Goal: Task Accomplishment & Management: Use online tool/utility

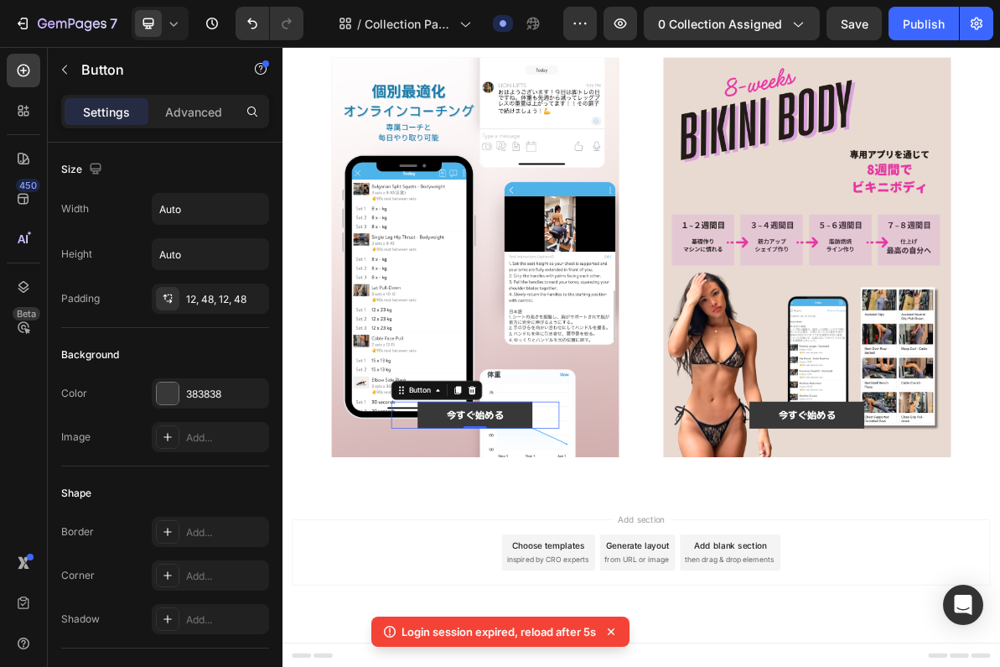
scroll to position [609, 0]
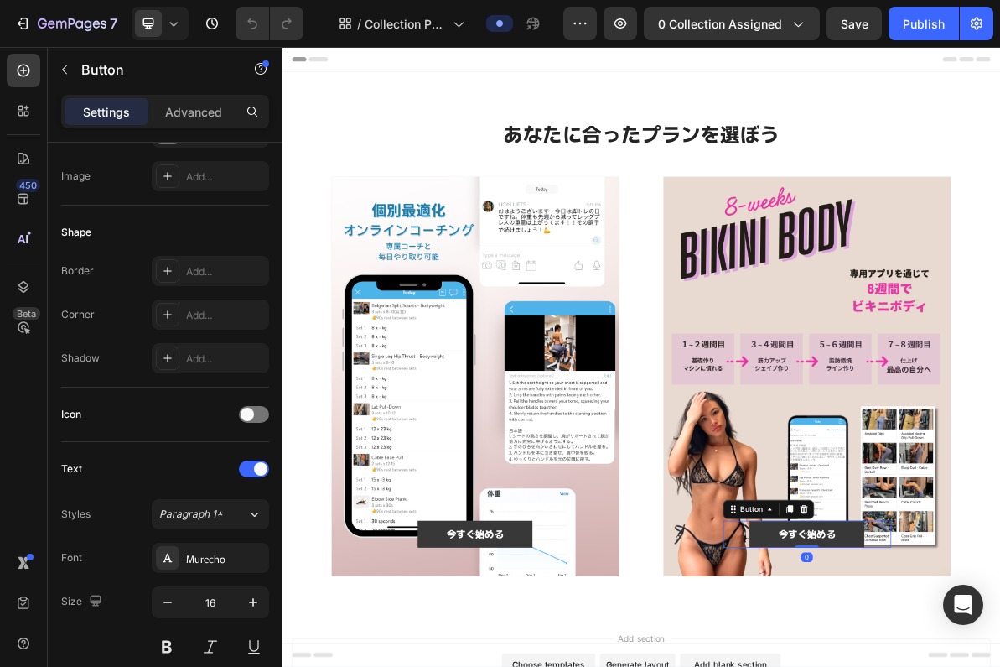
scroll to position [631, 0]
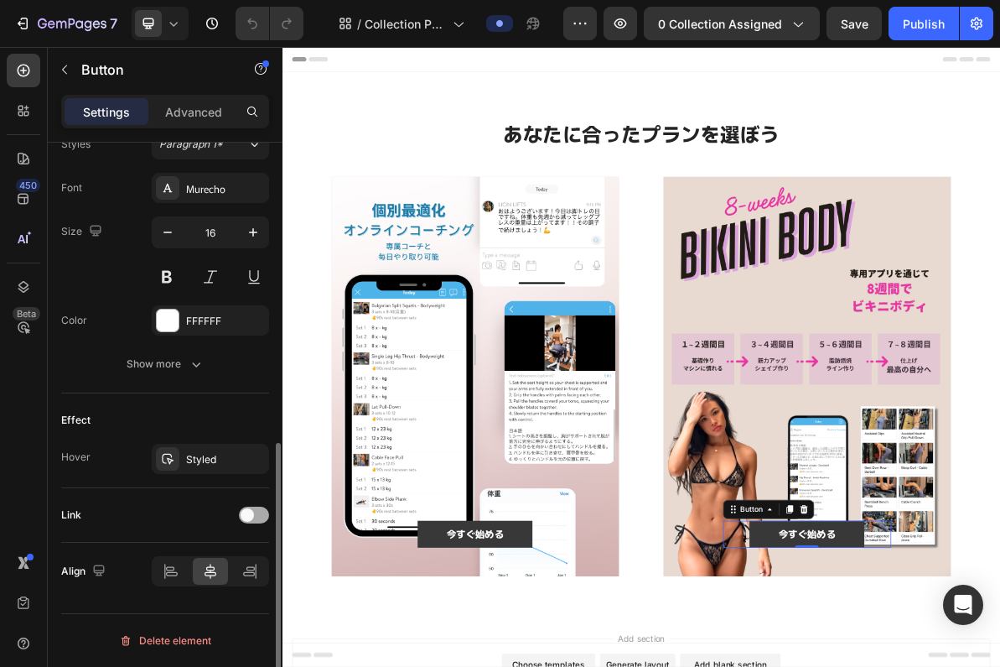
click at [250, 515] on span at bounding box center [247, 514] width 13 height 13
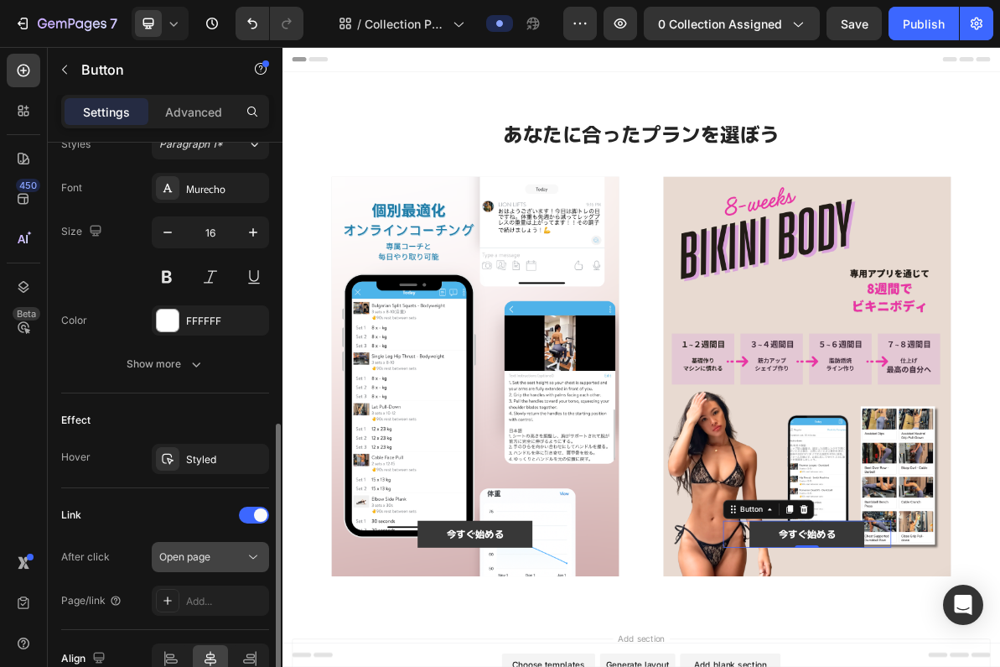
scroll to position [718, 0]
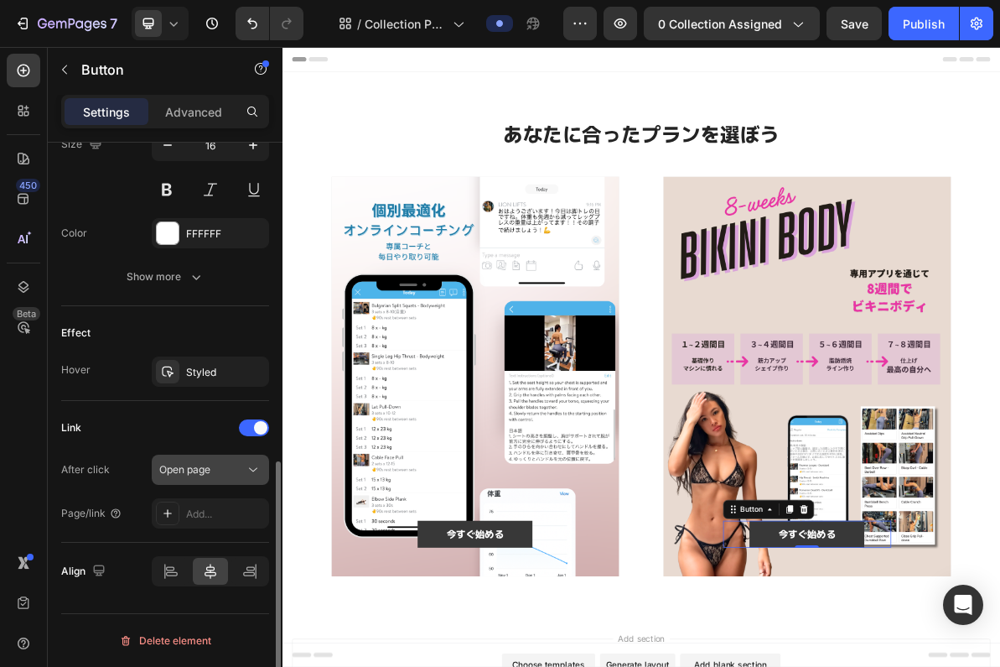
click at [253, 470] on icon at bounding box center [253, 469] width 17 height 17
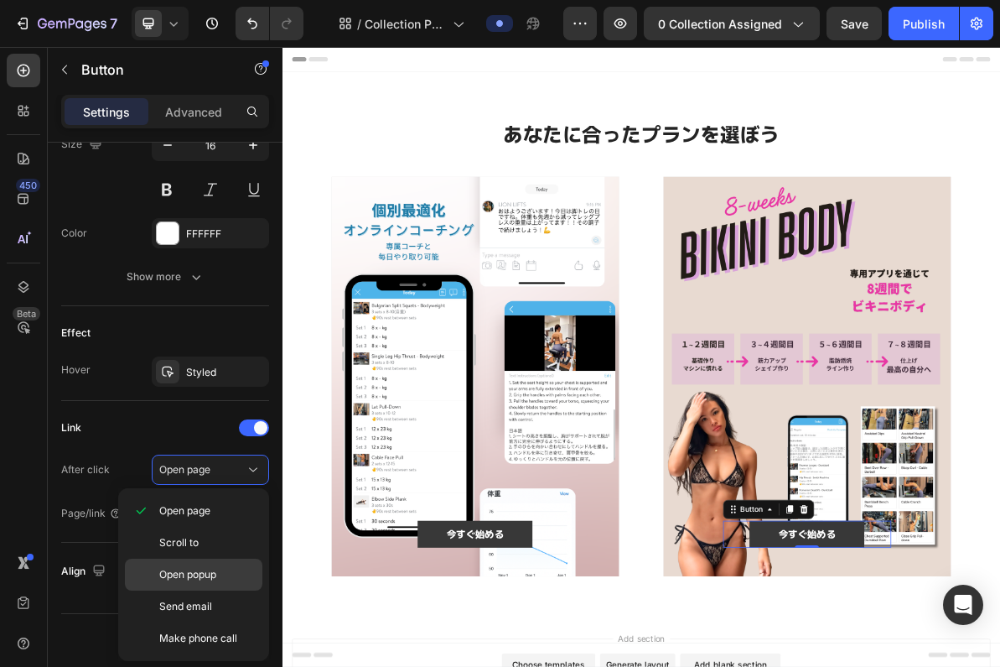
click at [233, 576] on p "Open popup" at bounding box center [207, 574] width 96 height 15
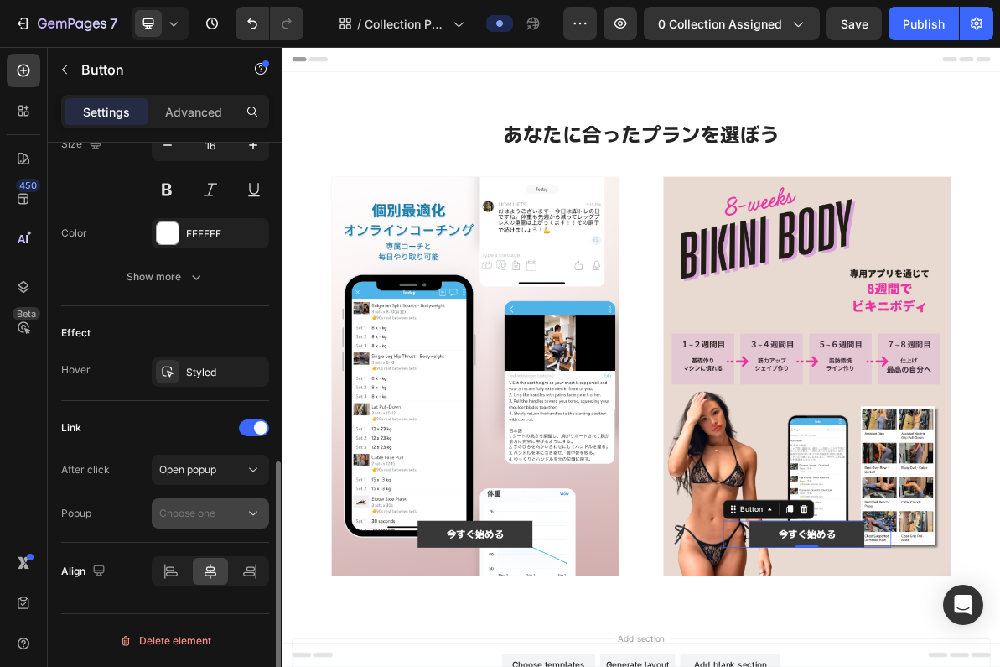
click at [227, 514] on div "Choose one" at bounding box center [202, 513] width 86 height 15
click at [216, 464] on span "Open popup" at bounding box center [187, 469] width 57 height 13
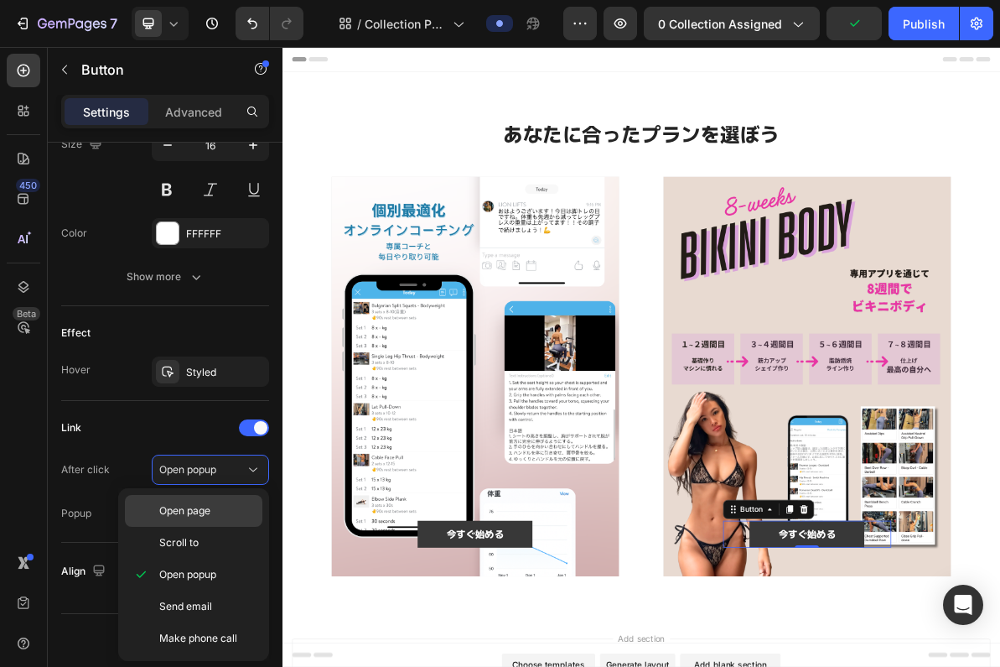
click at [216, 527] on div "Open page" at bounding box center [194, 543] width 138 height 32
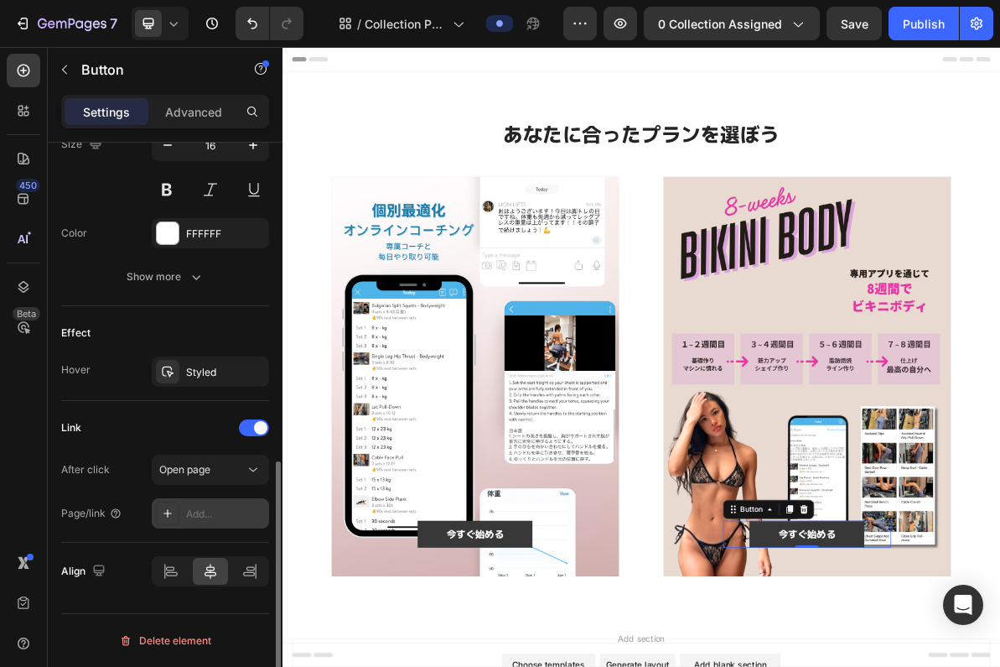
click at [218, 515] on div "Add..." at bounding box center [225, 513] width 79 height 15
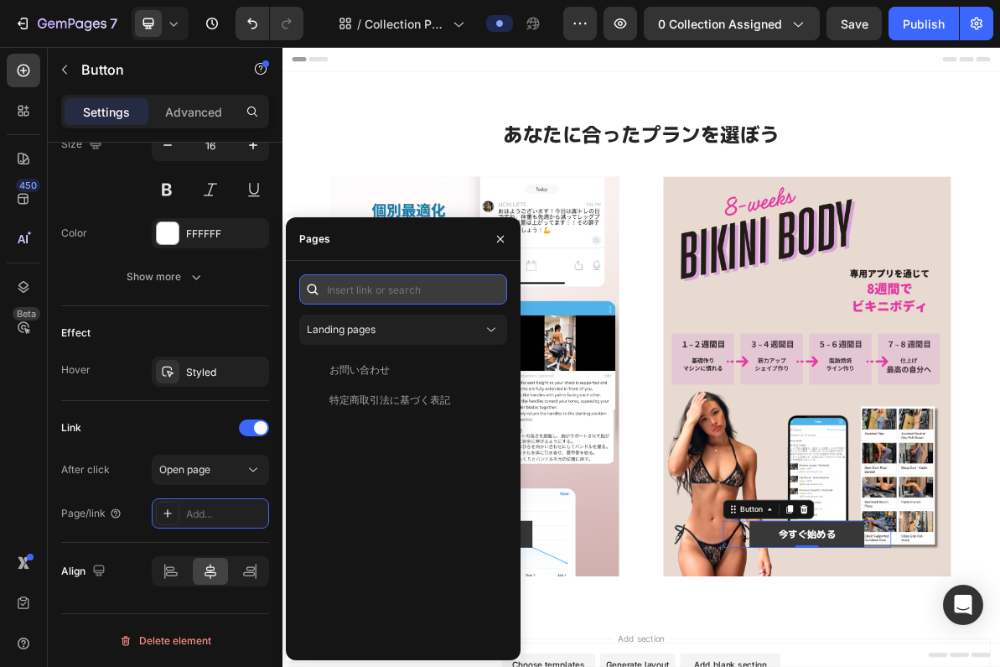
click at [408, 290] on input "text" at bounding box center [403, 289] width 208 height 30
paste input "[URL][DOMAIN_NAME]"
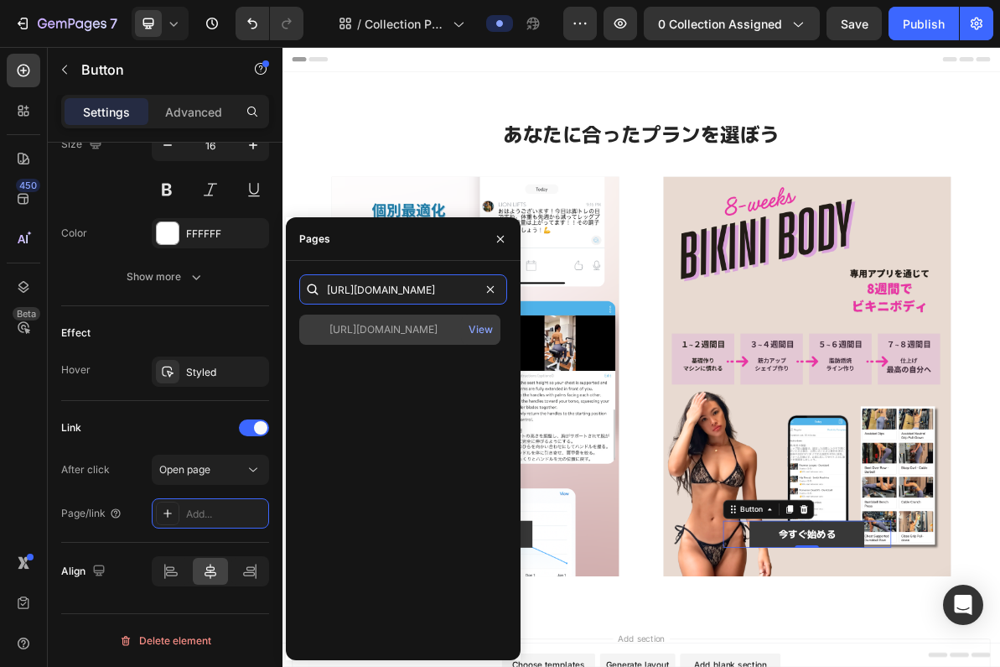
type input "[URL][DOMAIN_NAME]"
click at [412, 335] on div "[URL][DOMAIN_NAME]" at bounding box center [384, 329] width 108 height 15
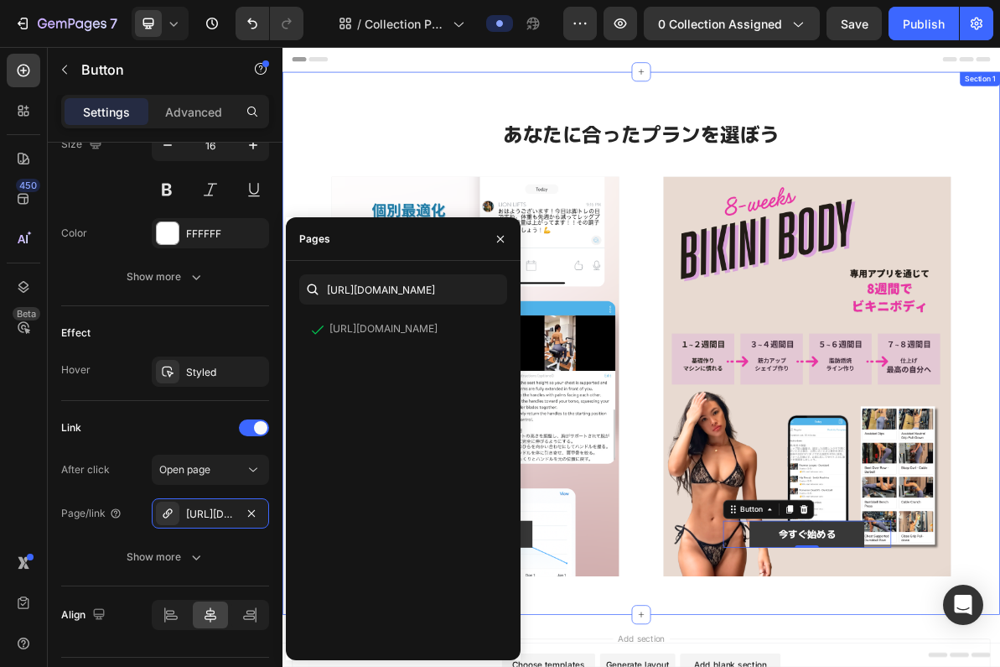
click at [479, 149] on h2 "あなたに合ったプランを選ぼう" at bounding box center [786, 167] width 906 height 39
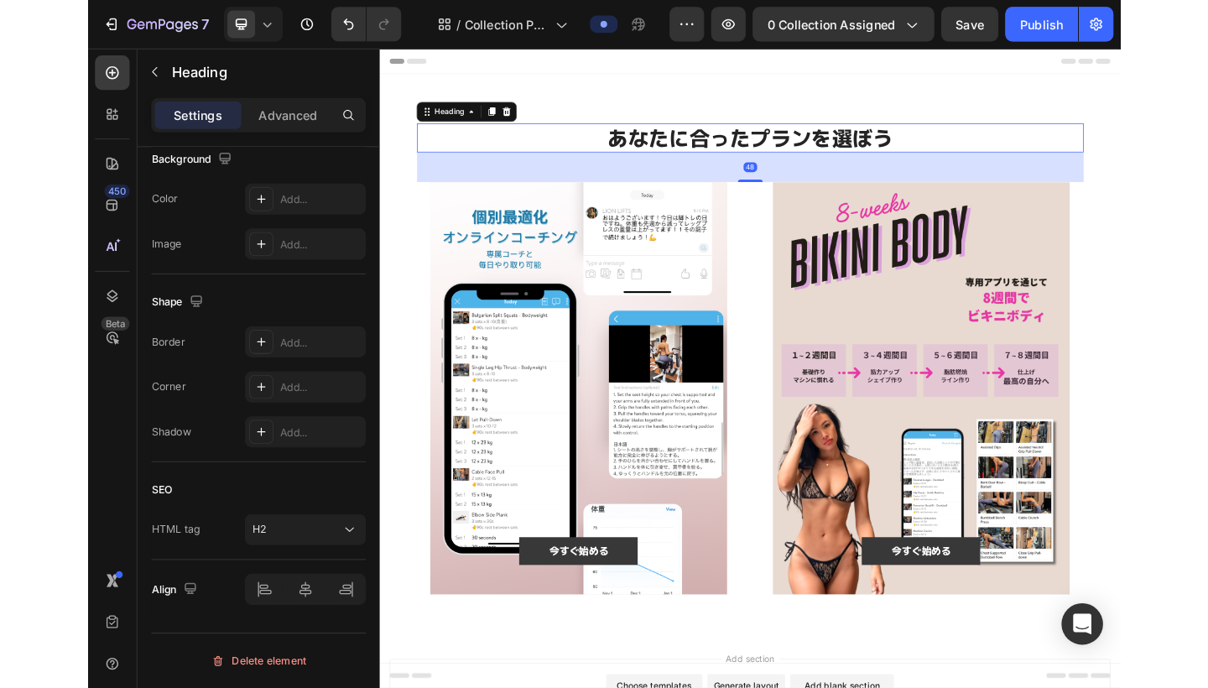
scroll to position [0, 0]
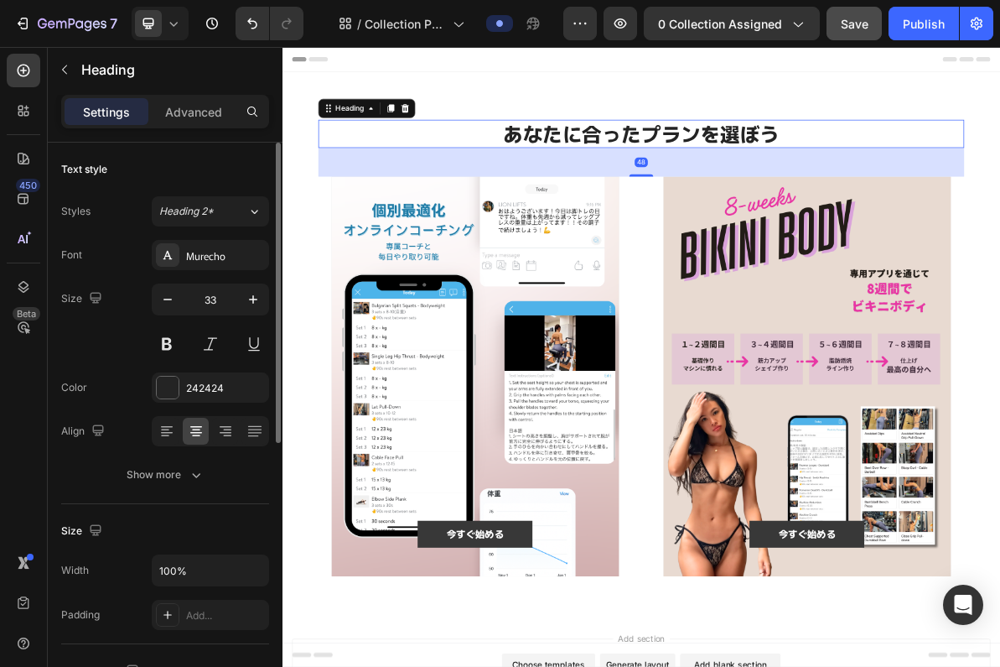
click at [859, 37] on button "Save" at bounding box center [854, 24] width 55 height 34
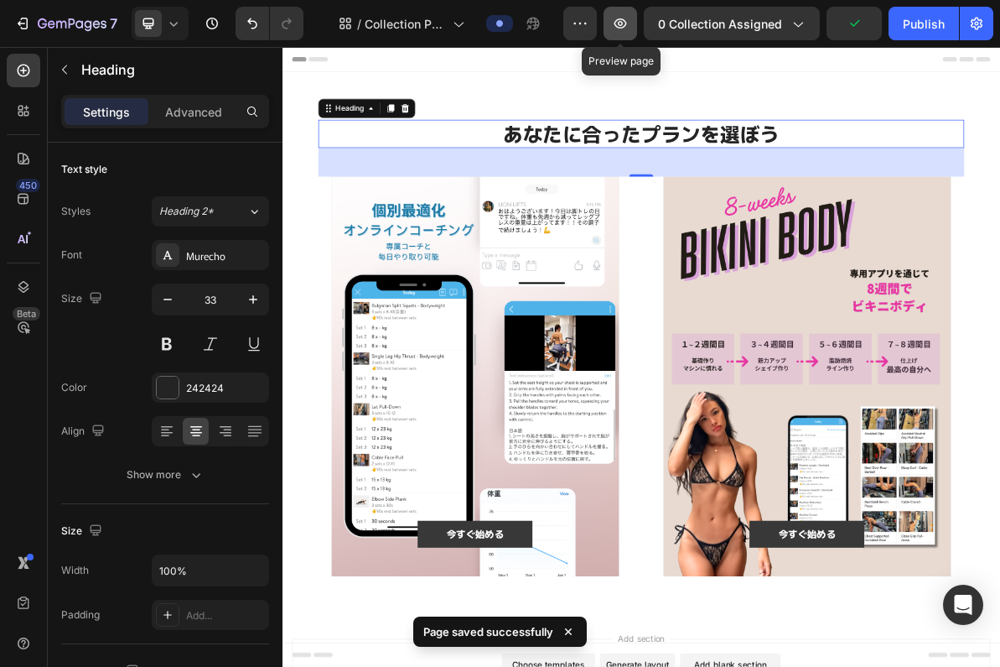
click at [631, 27] on button "button" at bounding box center [621, 24] width 34 height 34
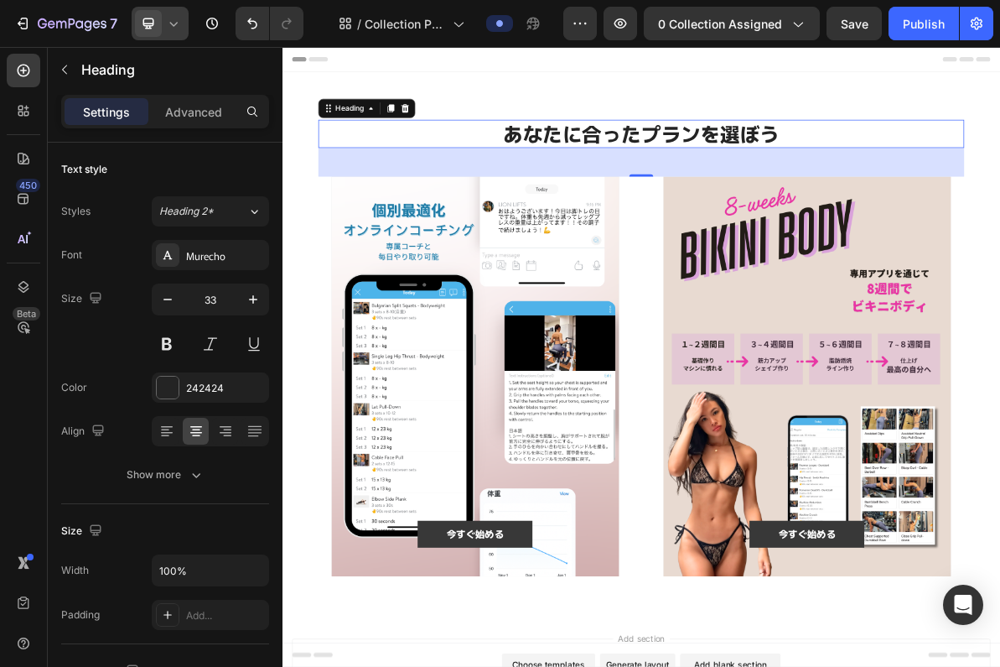
click at [171, 25] on icon at bounding box center [173, 23] width 17 height 17
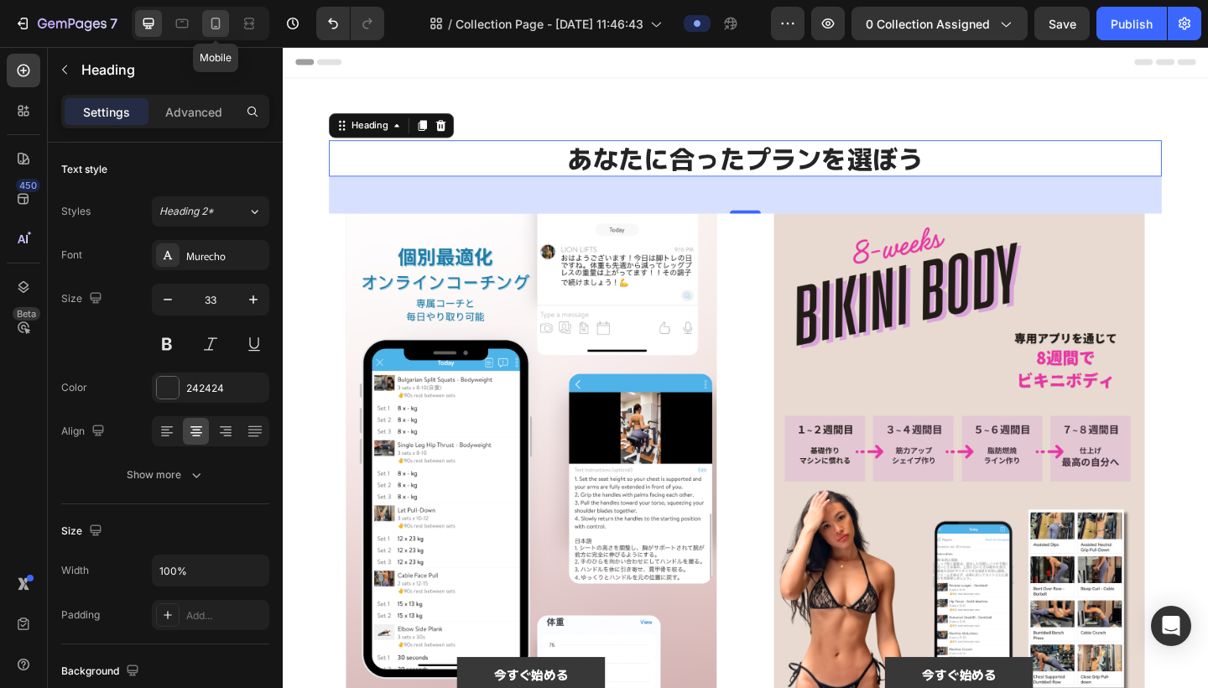
click at [206, 24] on div at bounding box center [215, 23] width 27 height 27
type input "29"
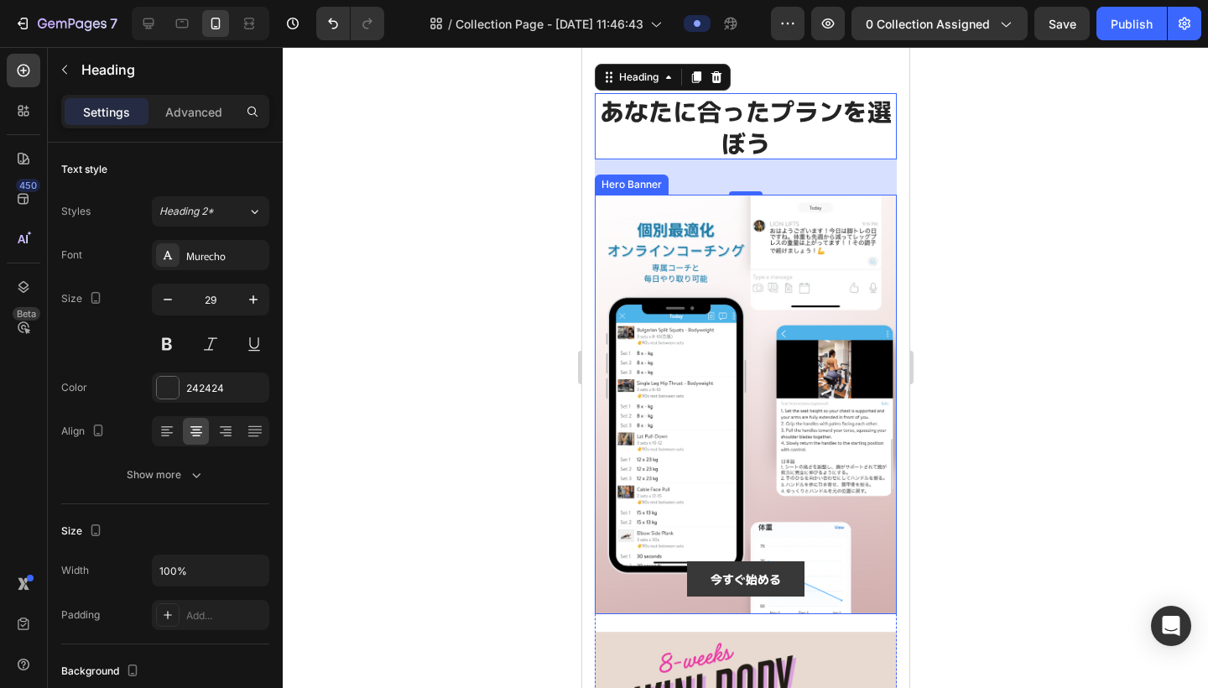
scroll to position [11, 0]
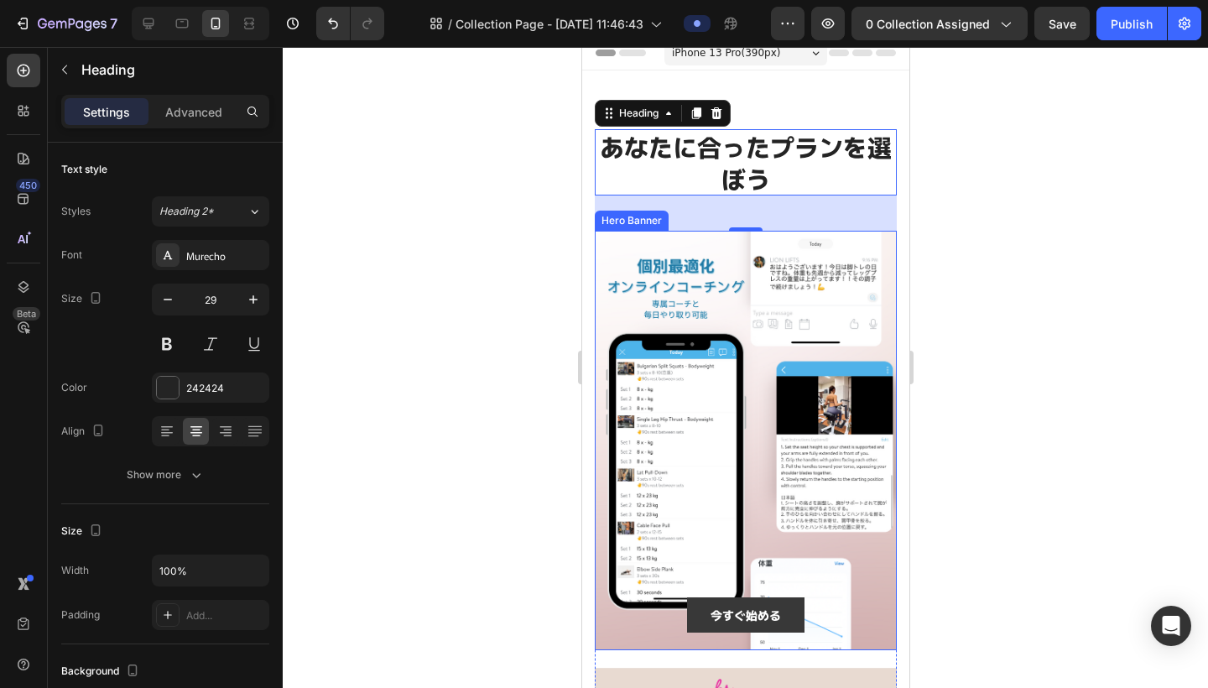
click at [1000, 332] on div at bounding box center [745, 367] width 925 height 641
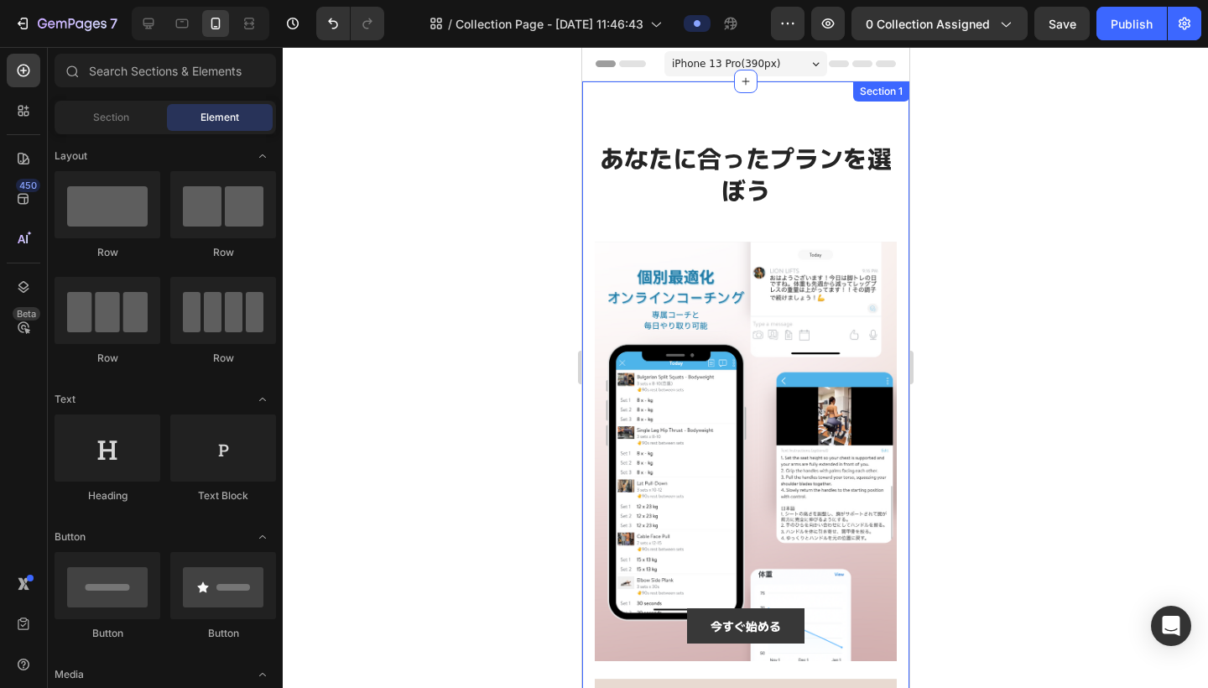
scroll to position [0, 0]
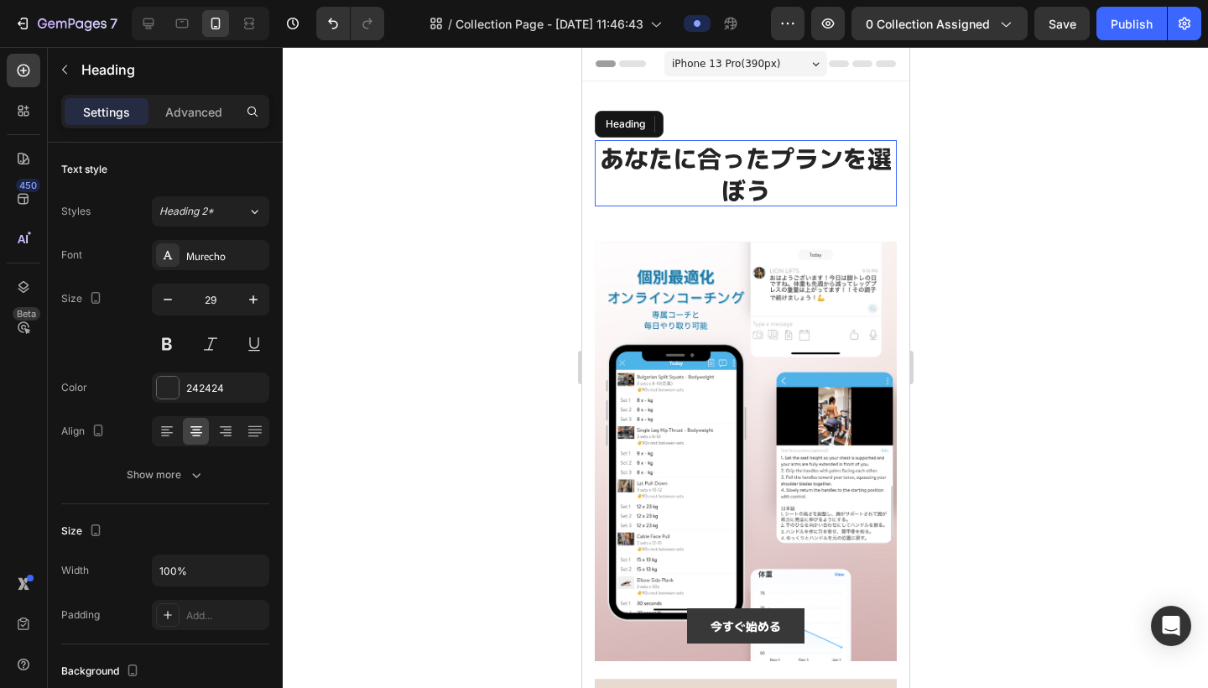
click at [778, 177] on h2 "あなたに合ったプランを選ぼう" at bounding box center [745, 173] width 302 height 66
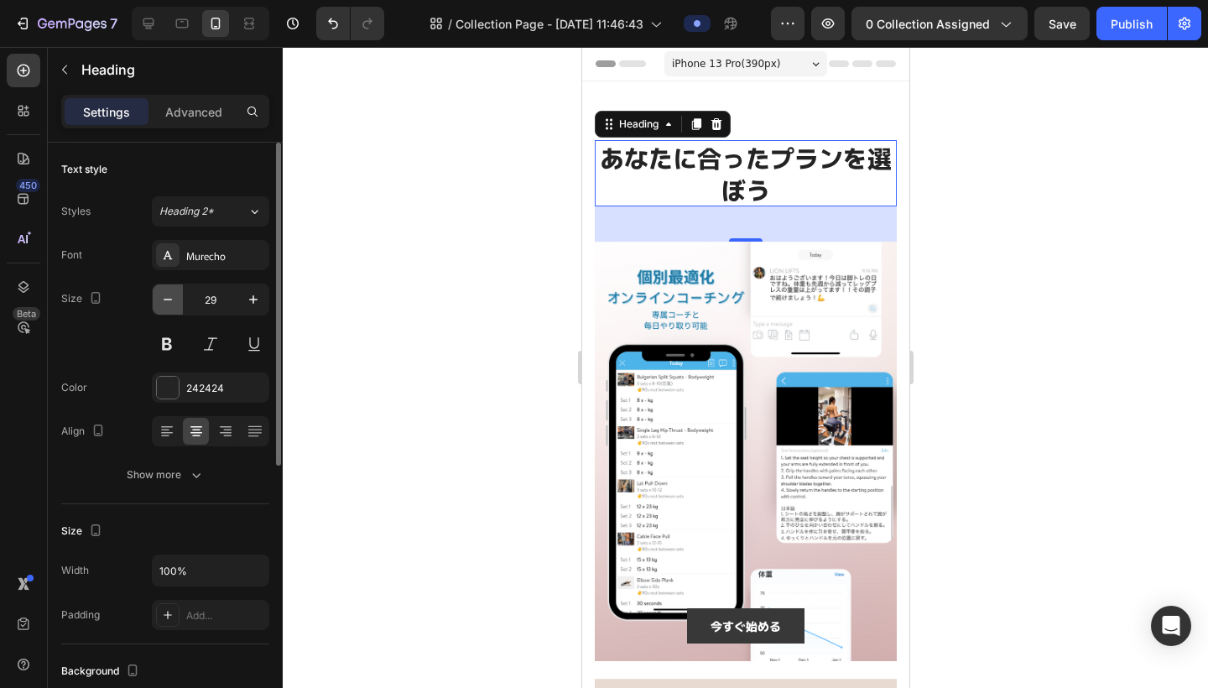
click at [171, 302] on icon "button" at bounding box center [167, 299] width 17 height 17
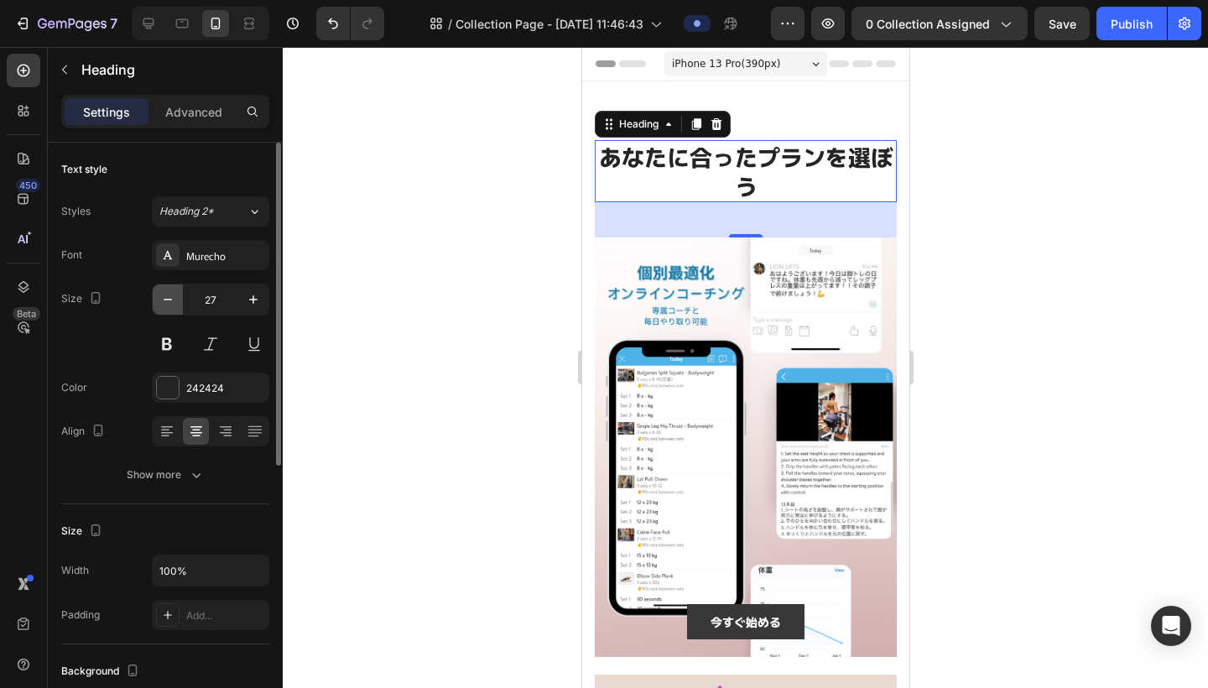
click at [171, 302] on icon "button" at bounding box center [167, 299] width 17 height 17
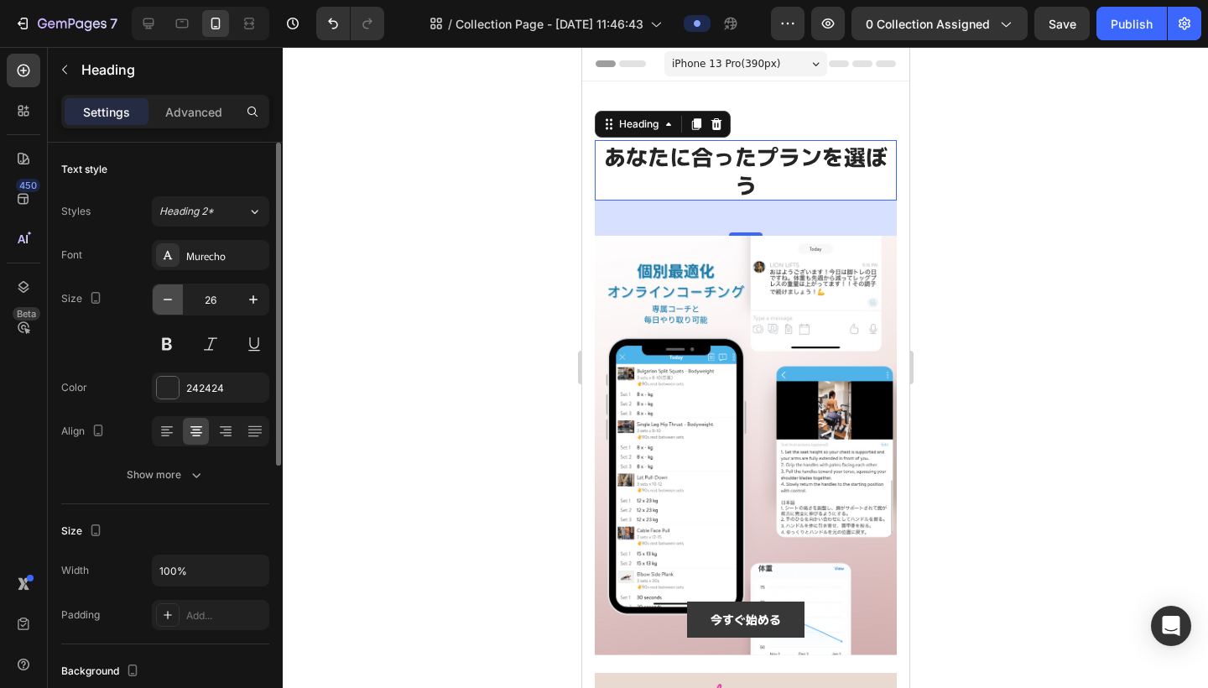
click at [171, 302] on icon "button" at bounding box center [167, 299] width 17 height 17
type input "25"
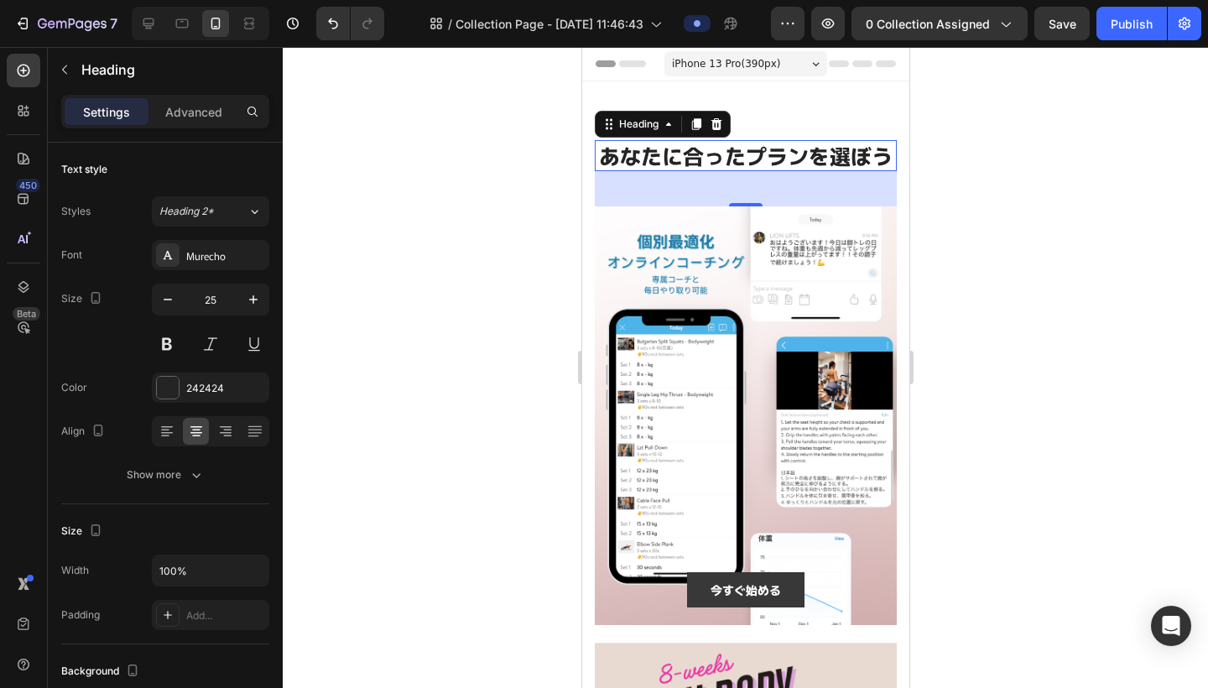
click at [457, 264] on div at bounding box center [745, 367] width 925 height 641
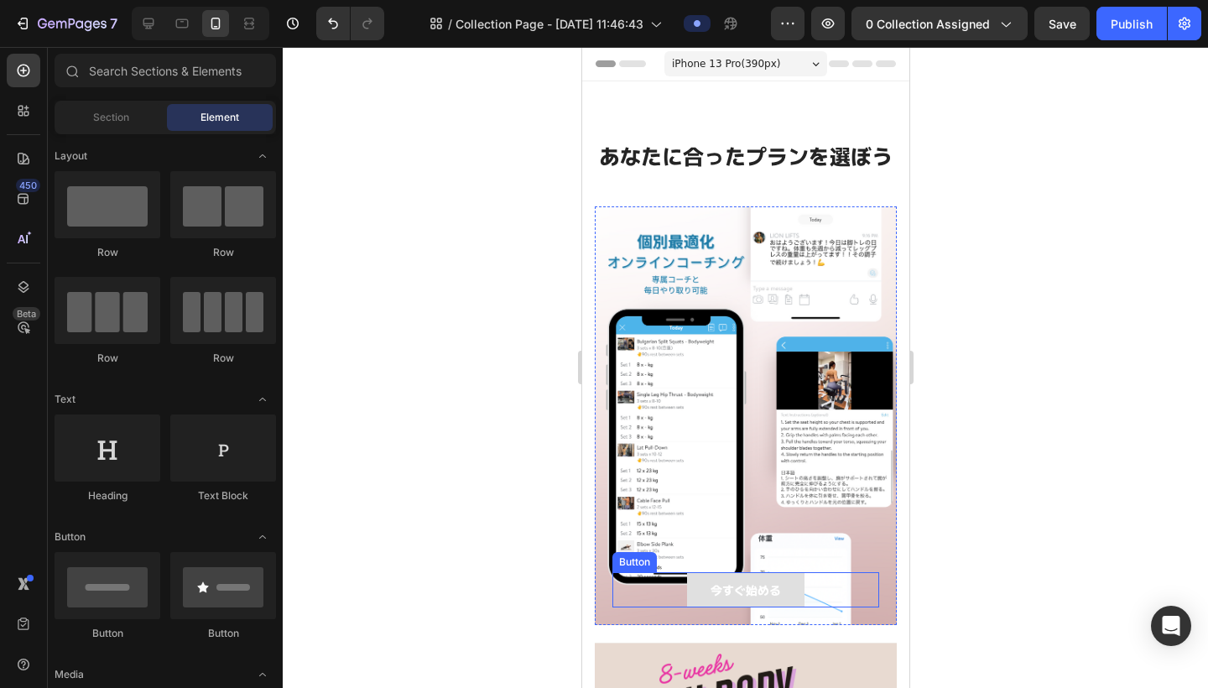
click at [784, 589] on button "今すぐ始める" at bounding box center [744, 589] width 117 height 35
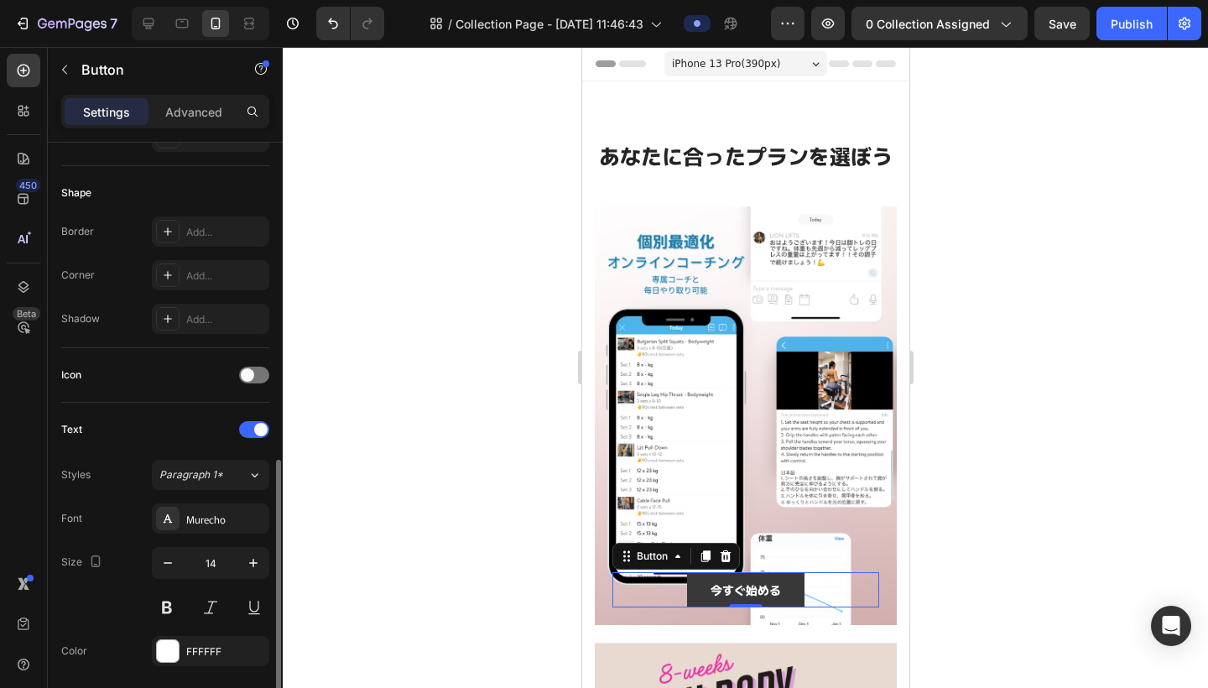
scroll to position [610, 0]
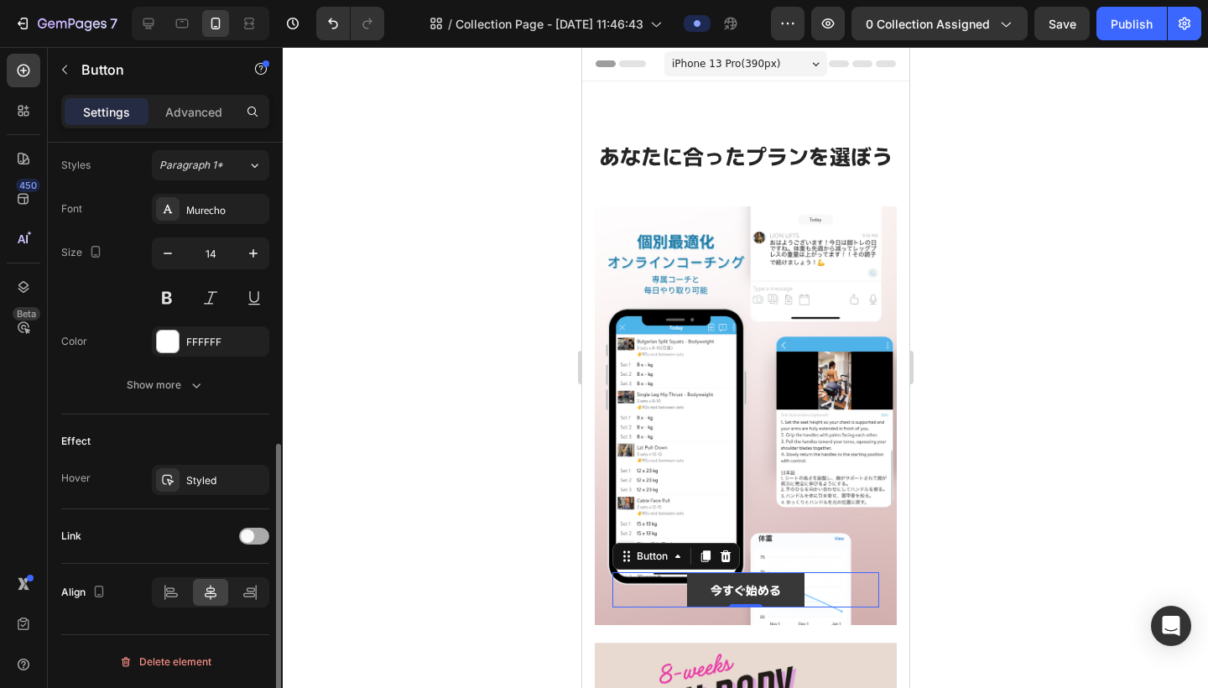
click at [258, 533] on div at bounding box center [254, 535] width 30 height 17
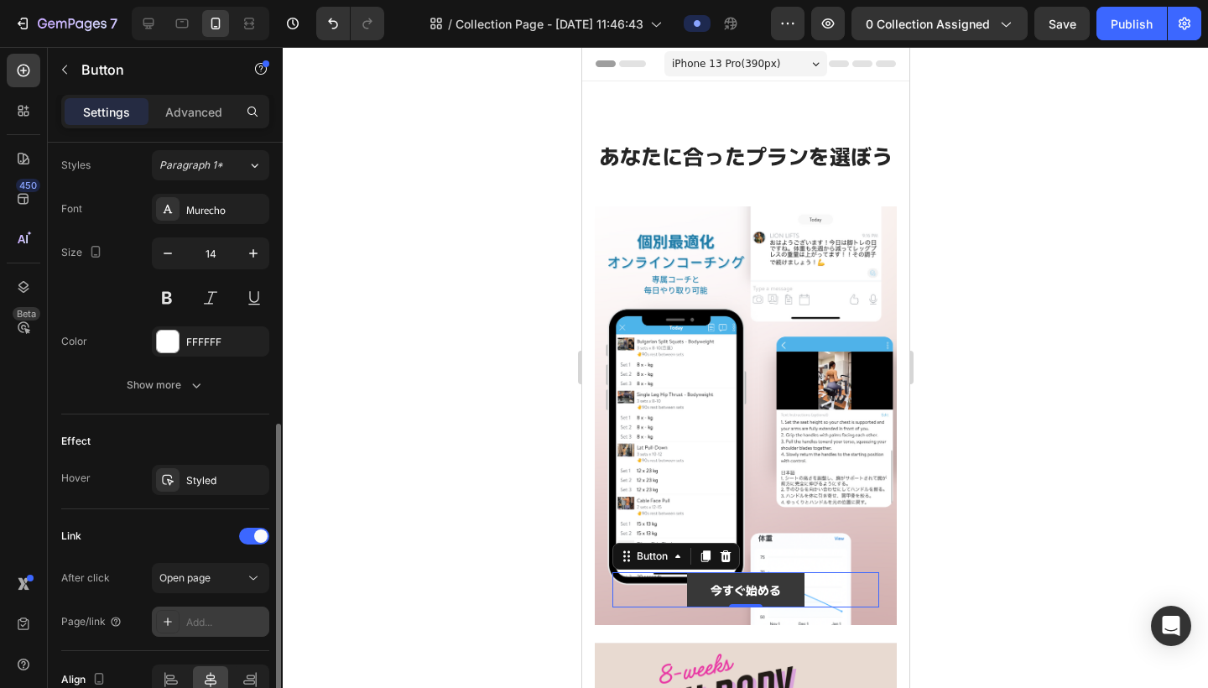
click at [222, 623] on div "Add..." at bounding box center [225, 622] width 79 height 15
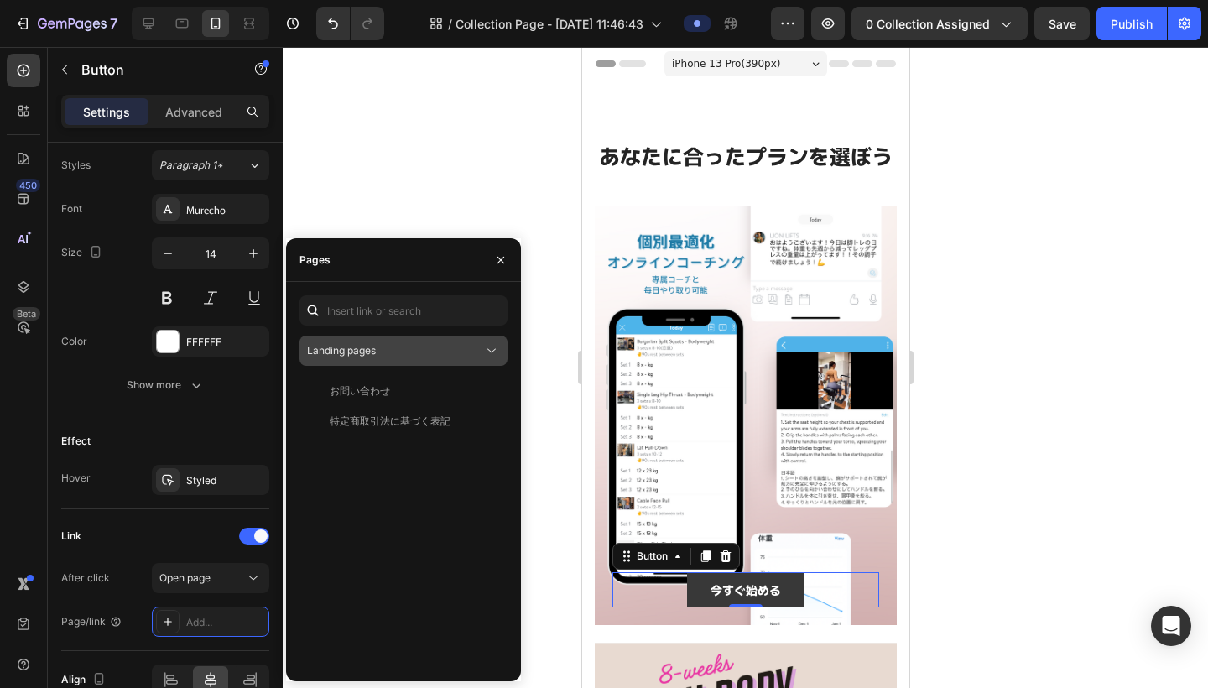
click at [427, 351] on div "Landing pages" at bounding box center [395, 350] width 176 height 15
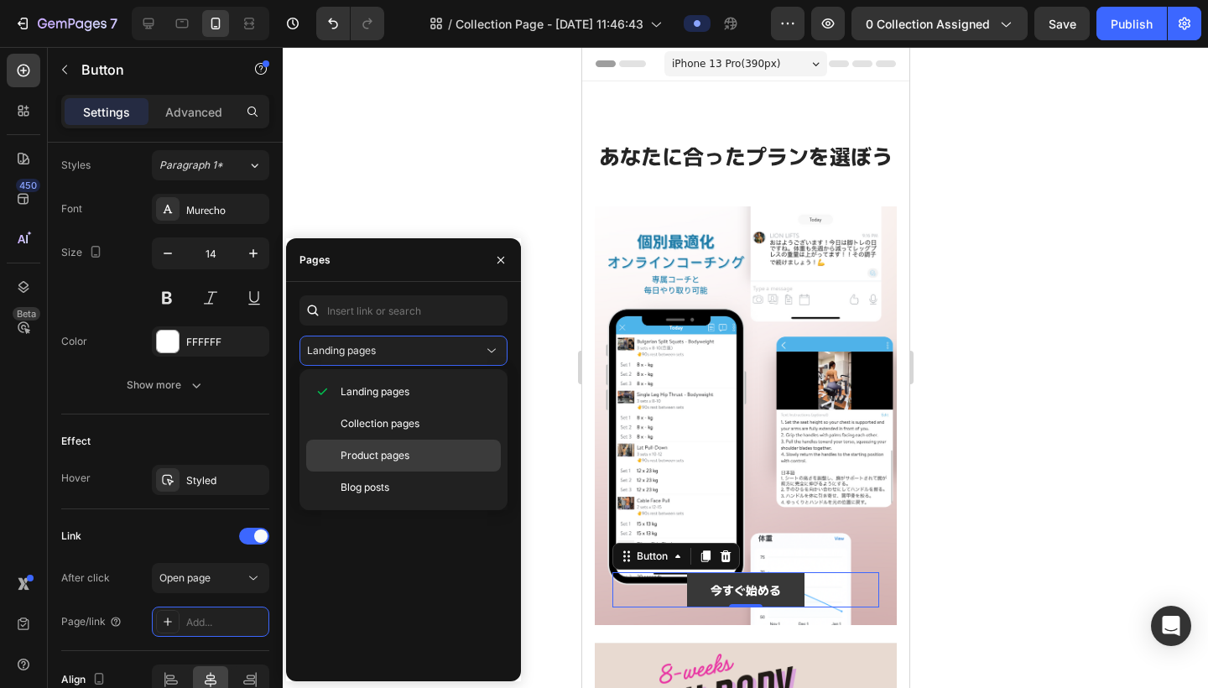
click at [418, 461] on p "Product pages" at bounding box center [416, 455] width 153 height 15
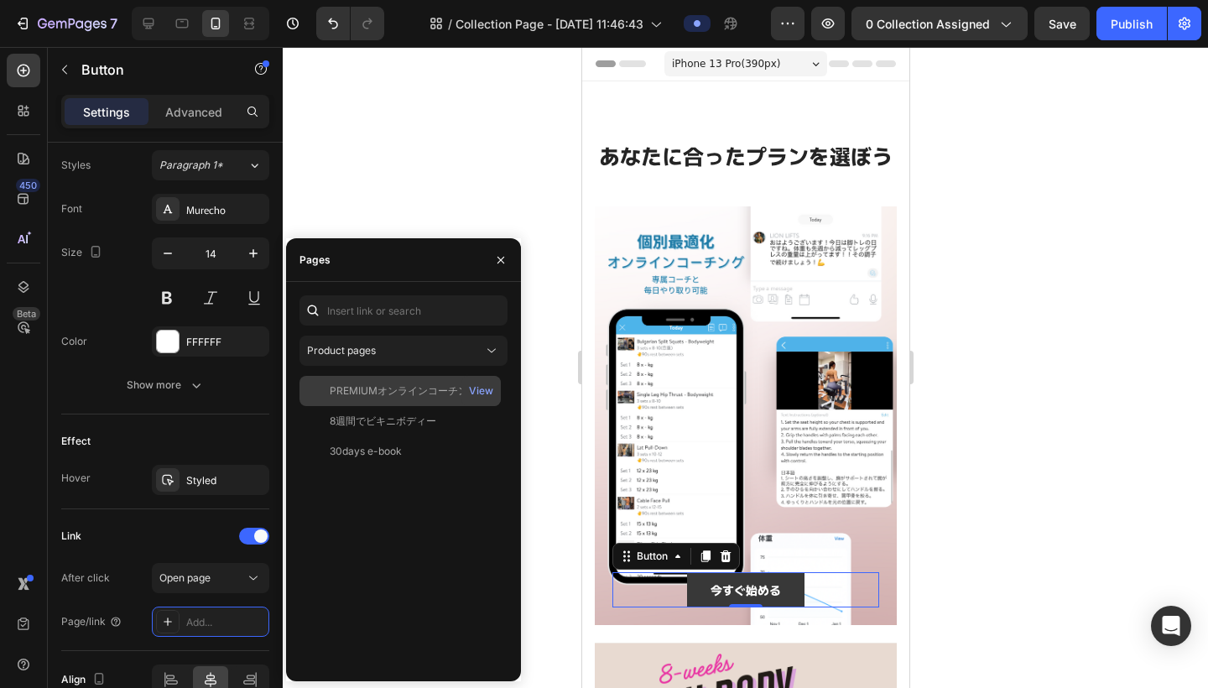
click at [418, 394] on div "PREMIUMオンラインコーチング" at bounding box center [404, 390] width 148 height 15
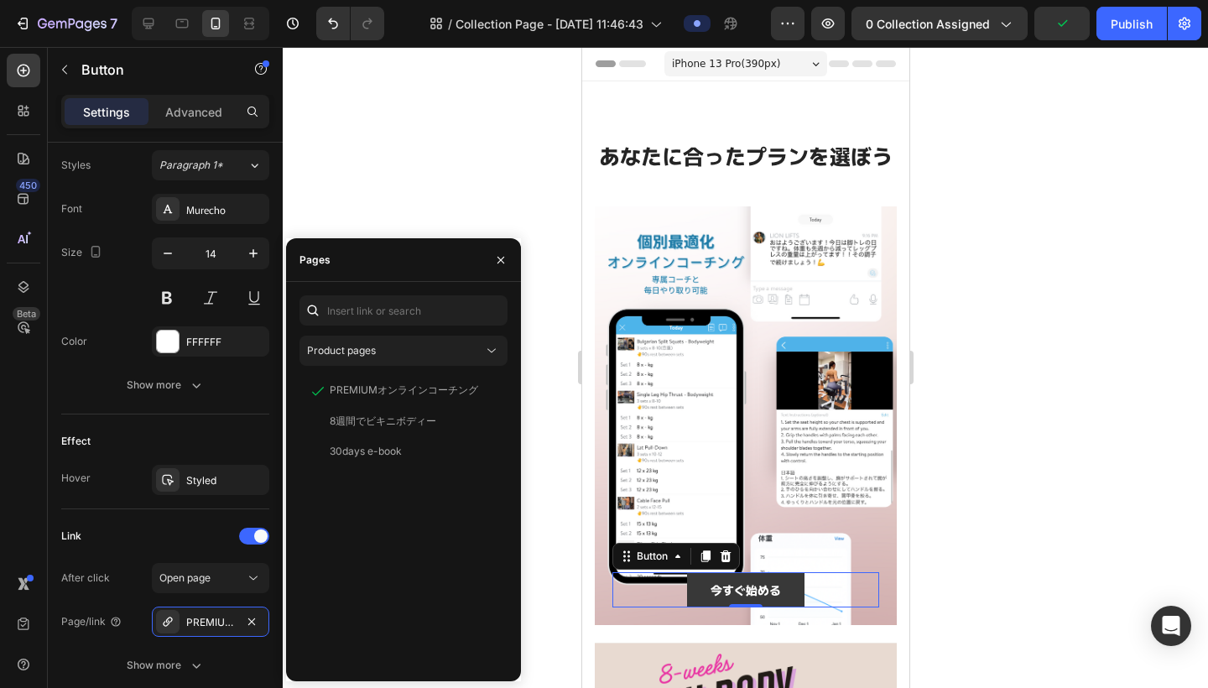
click at [969, 444] on div at bounding box center [745, 367] width 925 height 641
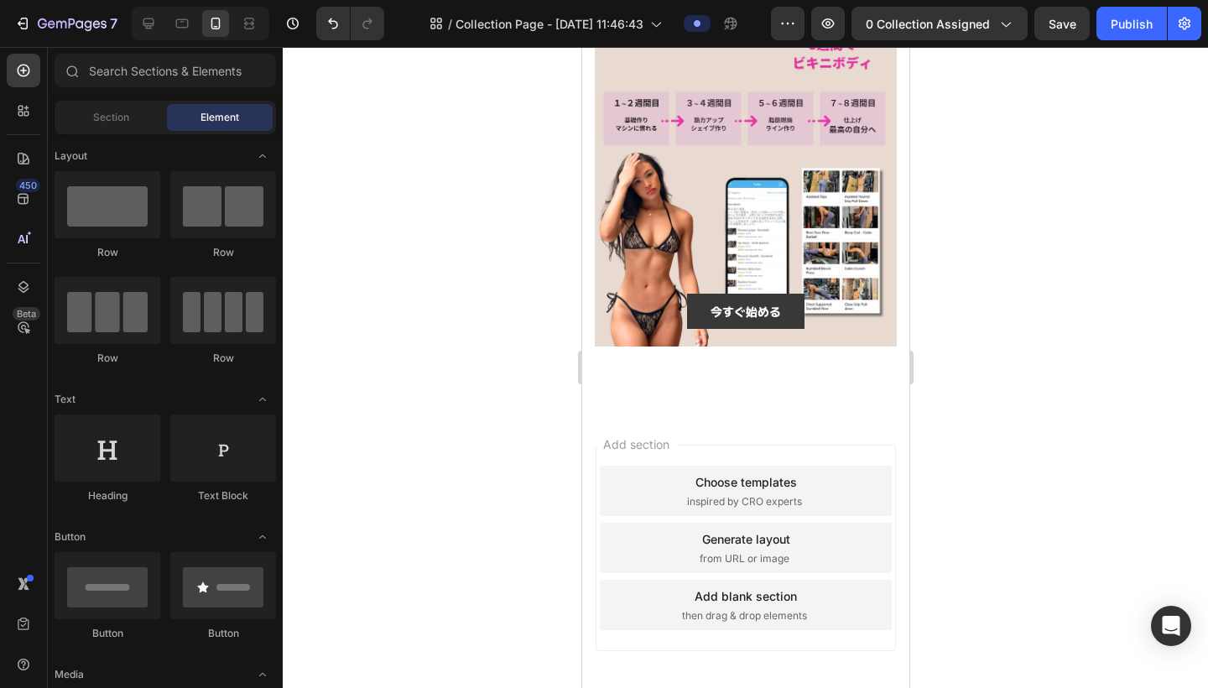
scroll to position [562, 0]
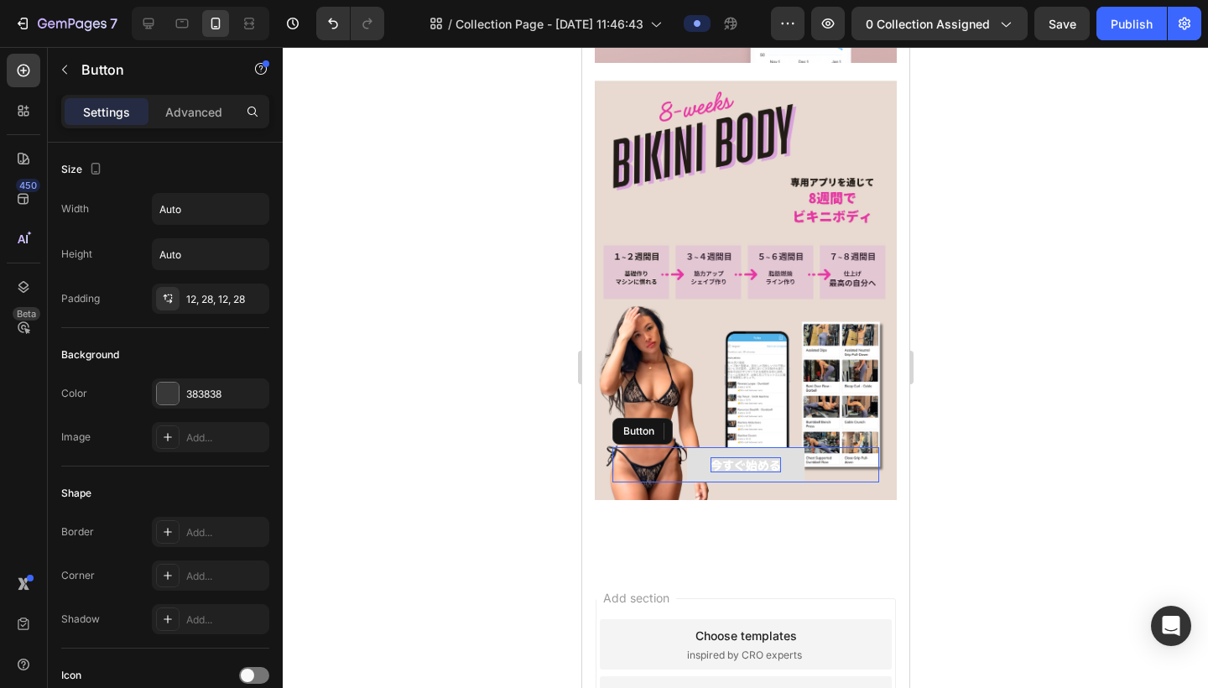
click at [745, 467] on strong "今すぐ始める" at bounding box center [744, 464] width 70 height 17
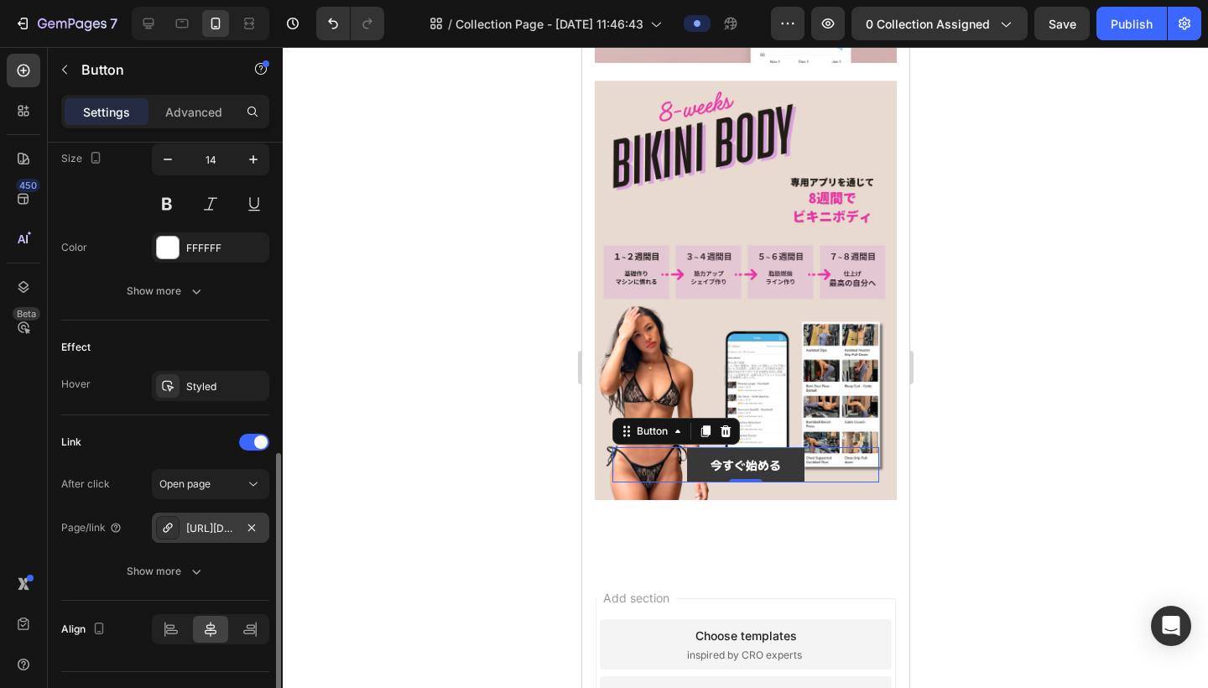
scroll to position [704, 0]
click at [246, 488] on icon at bounding box center [253, 483] width 17 height 17
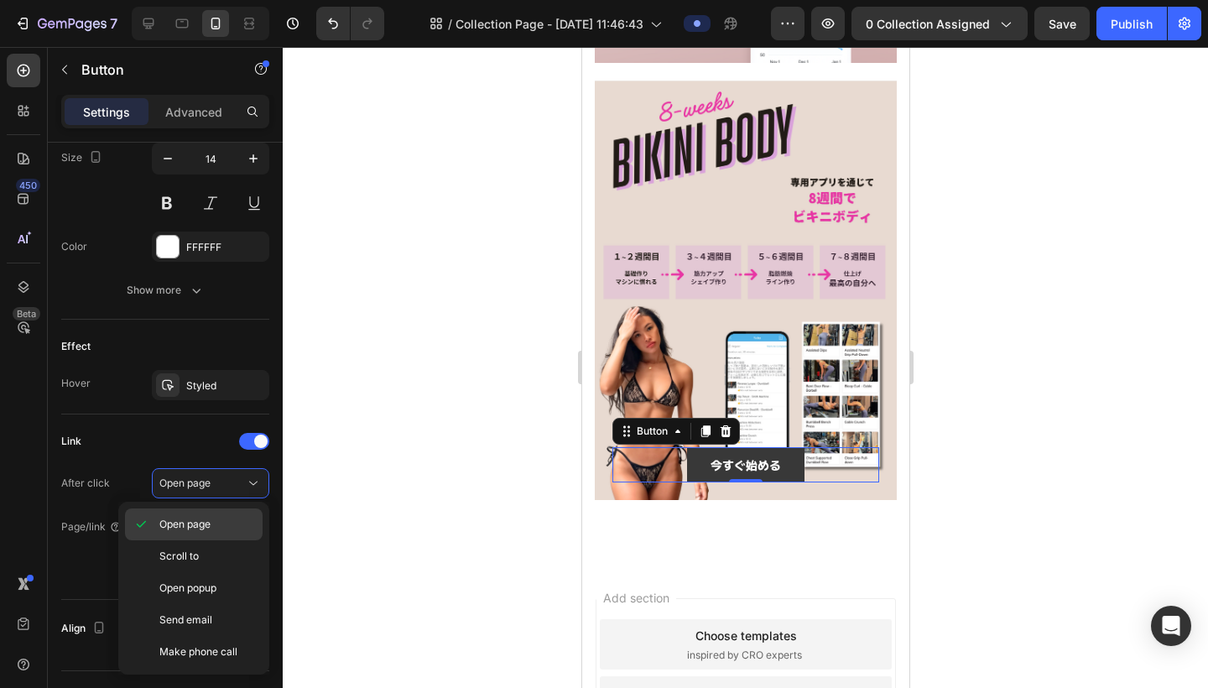
click at [195, 526] on span "Open page" at bounding box center [184, 524] width 51 height 15
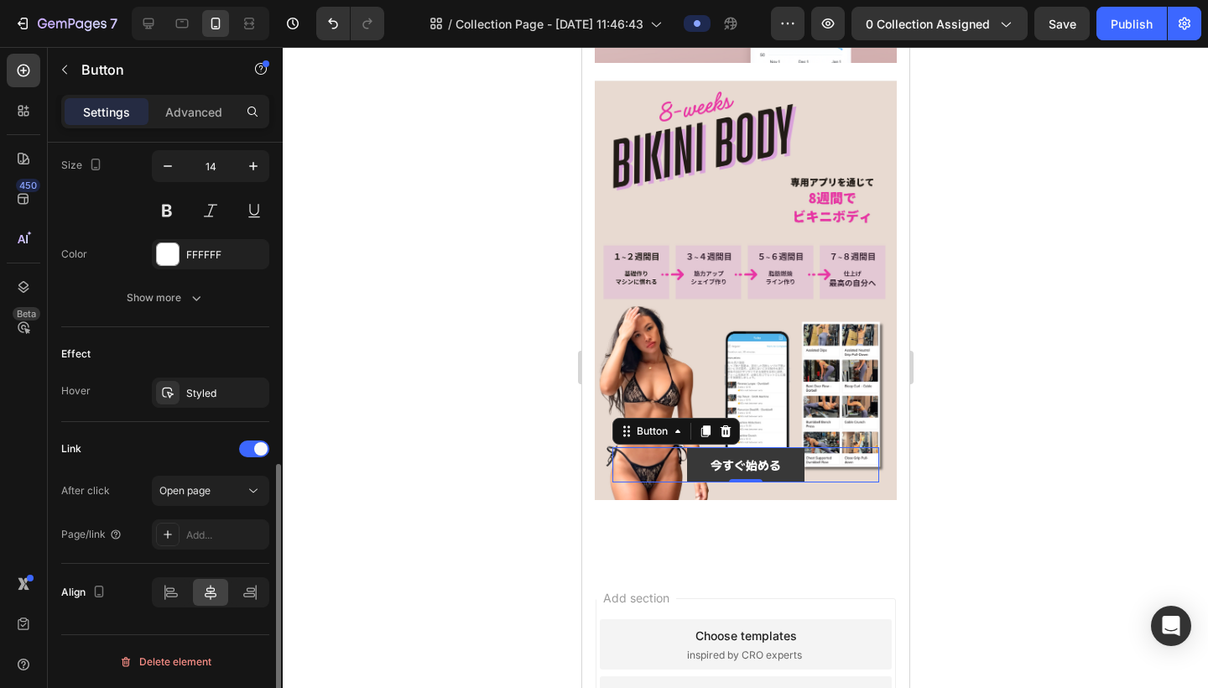
scroll to position [697, 0]
click at [169, 538] on icon at bounding box center [167, 533] width 13 height 13
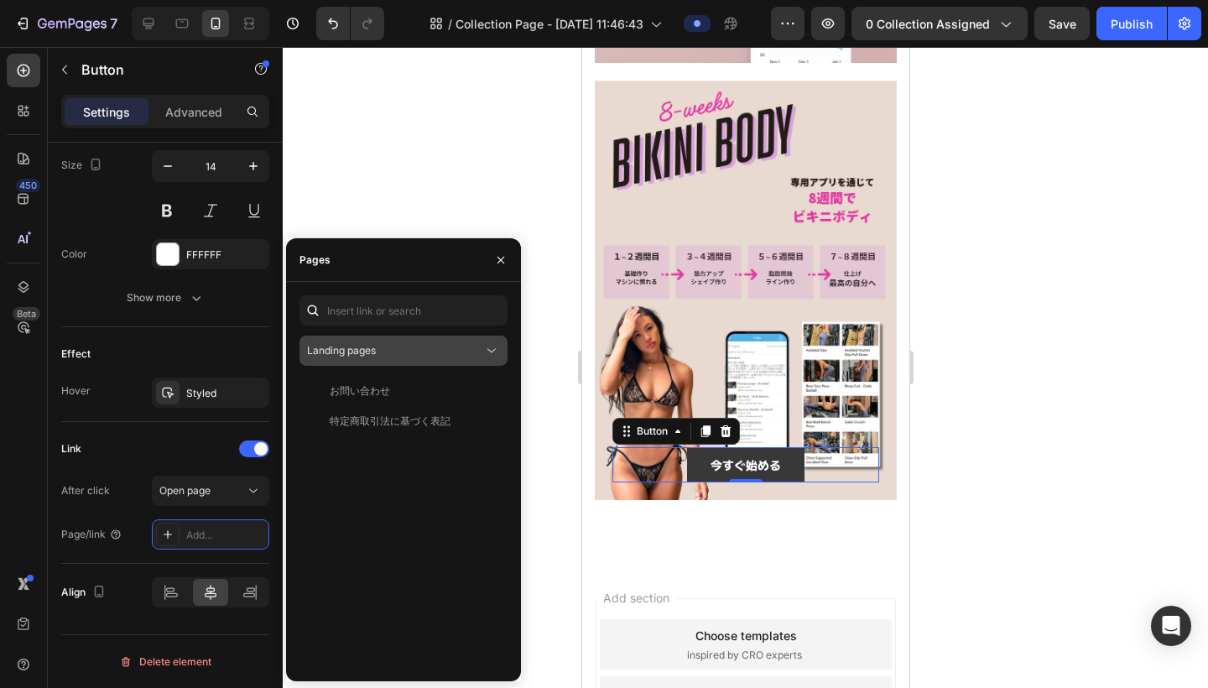
click at [427, 350] on div "Landing pages" at bounding box center [395, 350] width 176 height 15
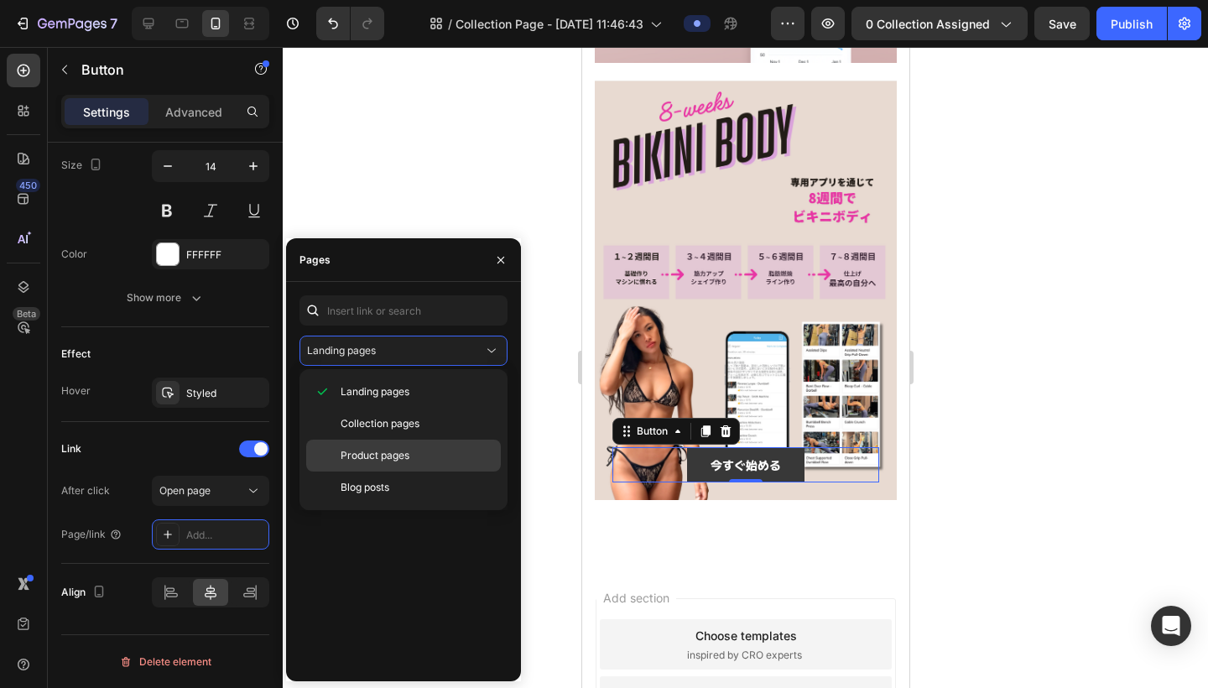
click at [407, 453] on span "Product pages" at bounding box center [374, 455] width 69 height 15
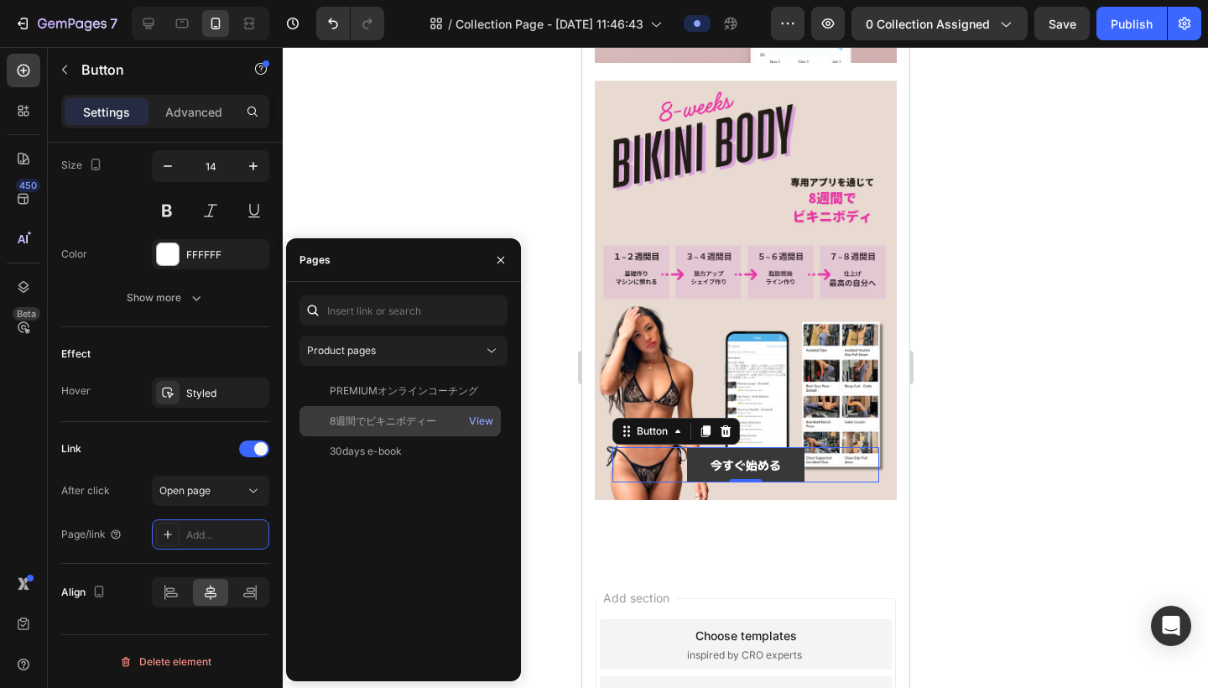
click at [408, 423] on div "8週間でビキニボディー" at bounding box center [383, 420] width 106 height 15
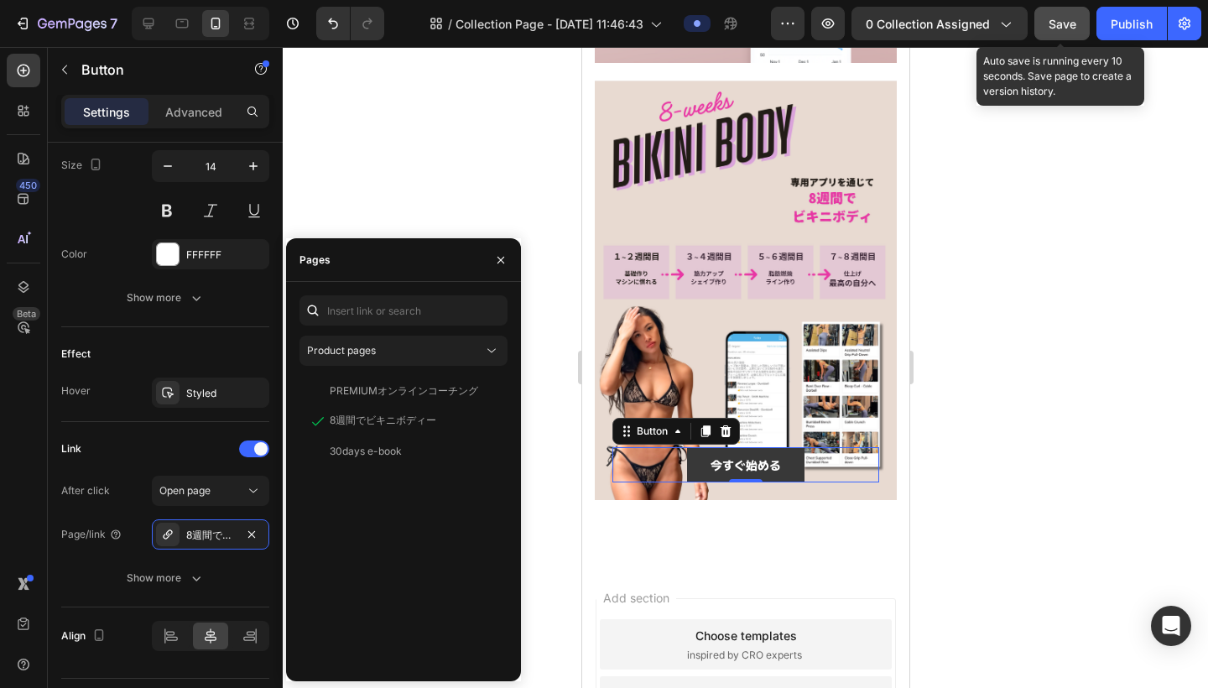
click at [1000, 32] on div "Save" at bounding box center [1062, 24] width 28 height 18
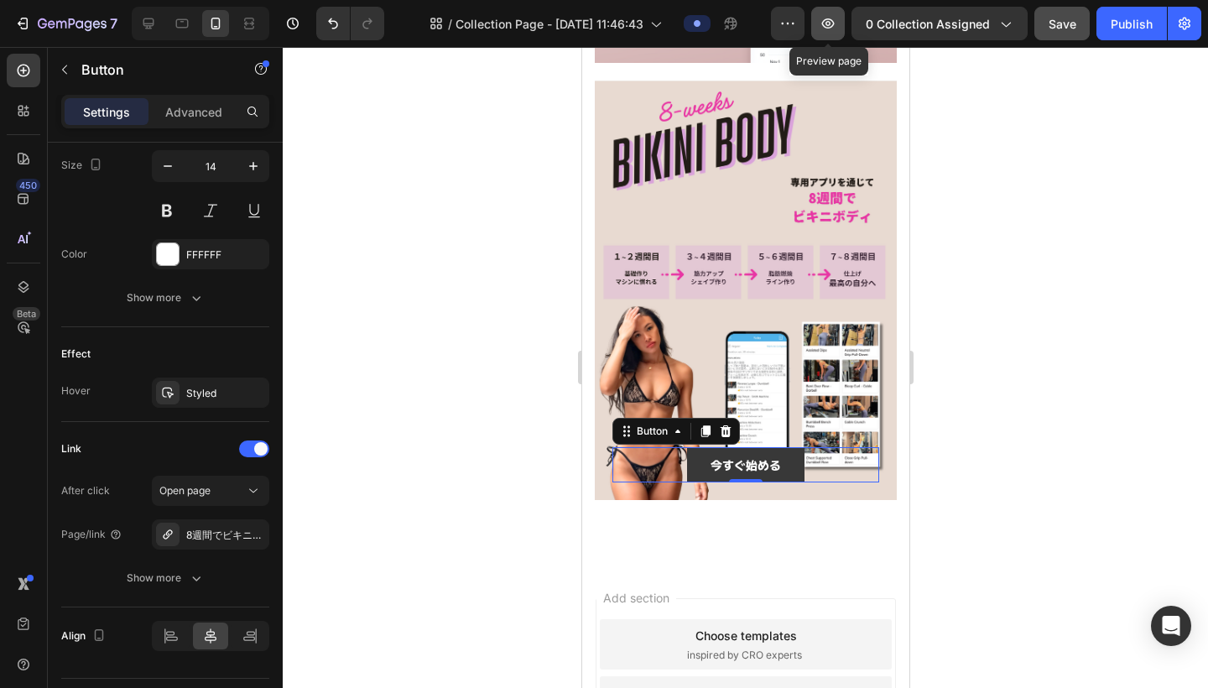
click at [832, 22] on icon "button" at bounding box center [827, 23] width 17 height 17
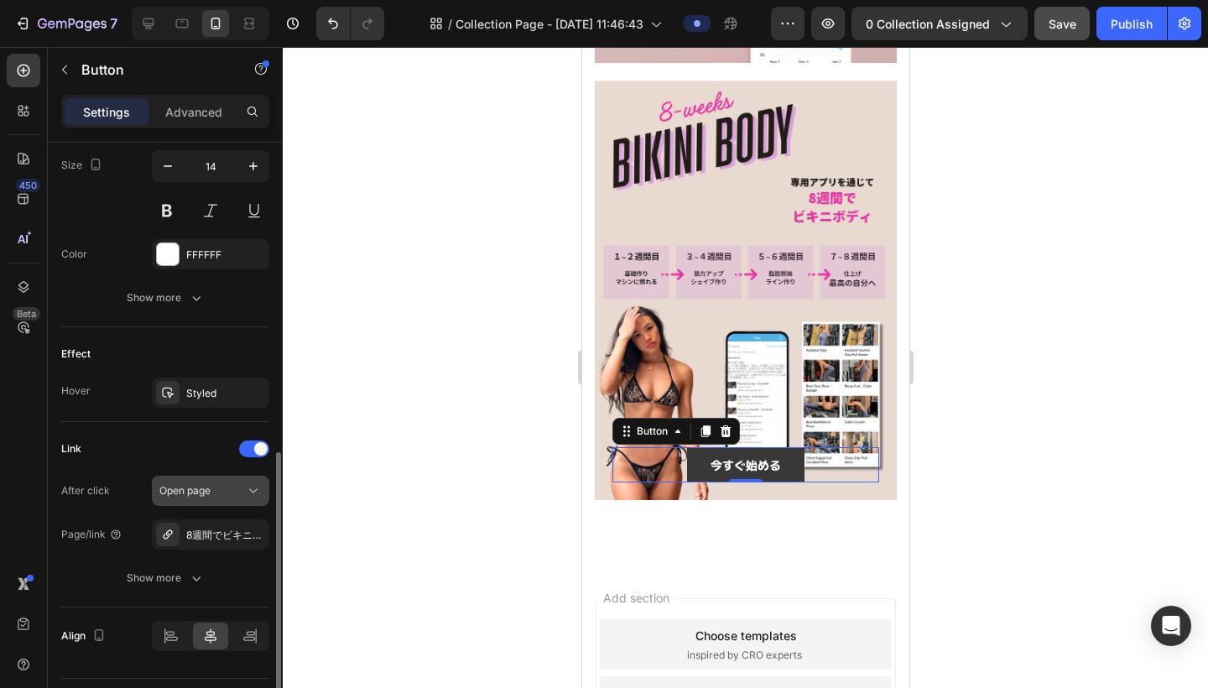
click at [254, 495] on icon at bounding box center [253, 490] width 17 height 17
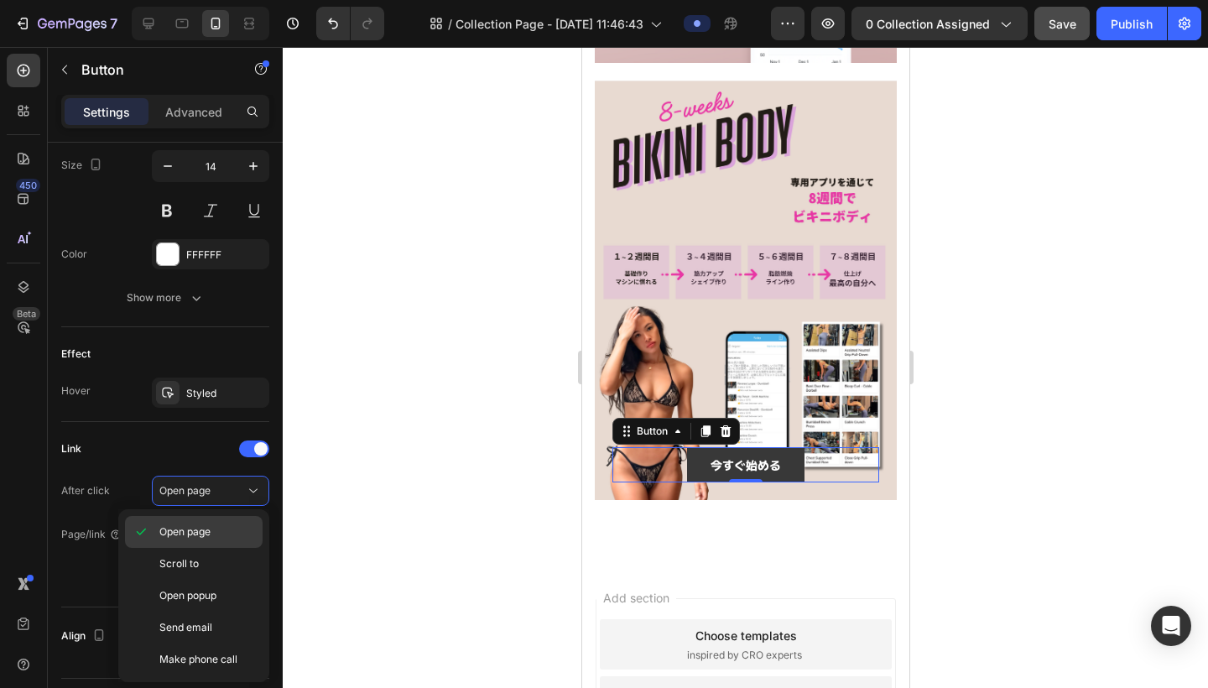
click at [223, 532] on p "Open page" at bounding box center [207, 531] width 96 height 15
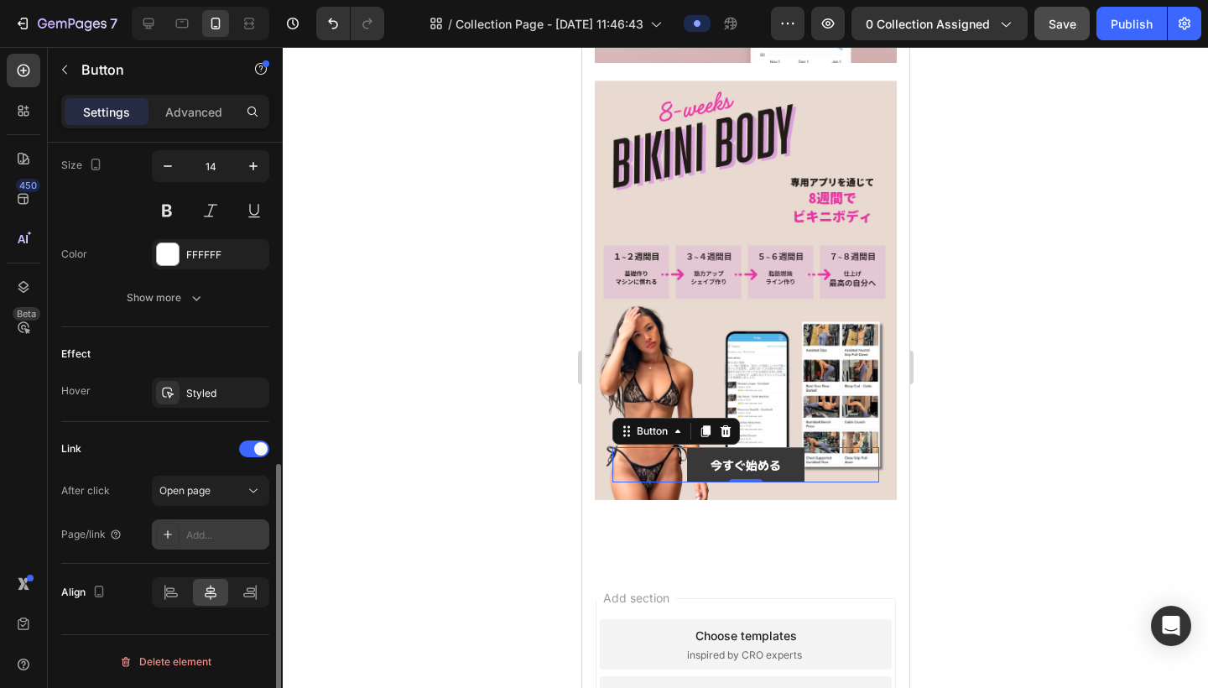
click at [161, 537] on icon at bounding box center [167, 533] width 13 height 13
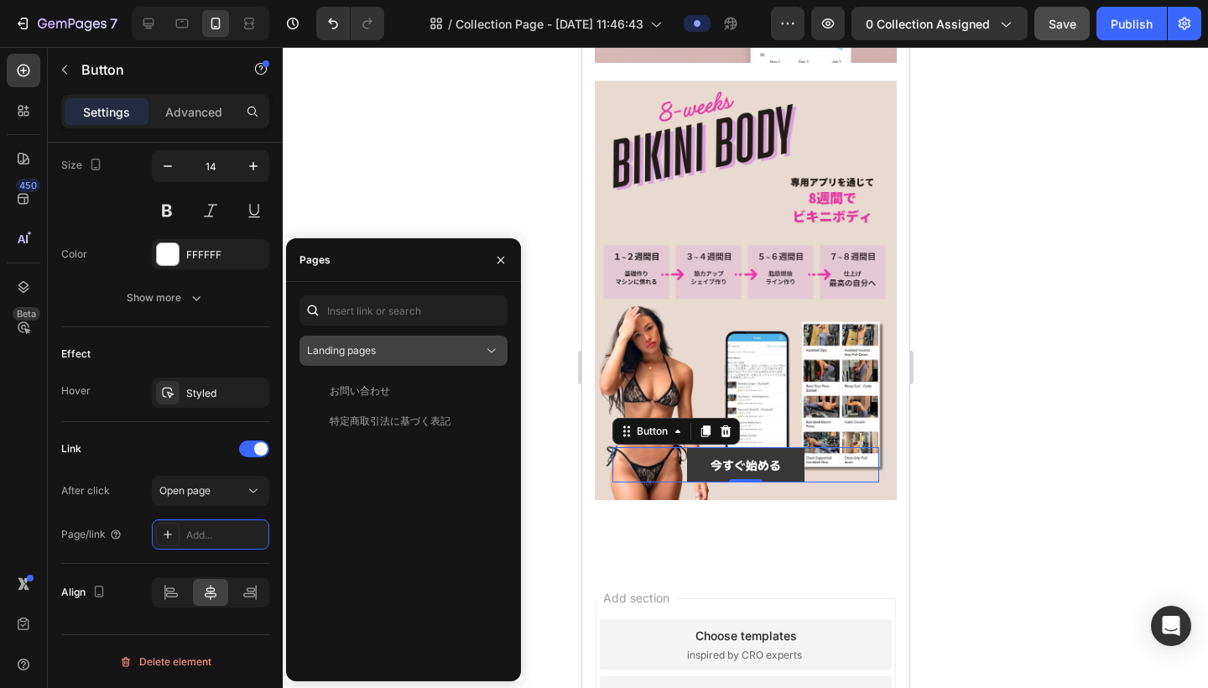
click at [432, 349] on div "Landing pages" at bounding box center [395, 350] width 176 height 15
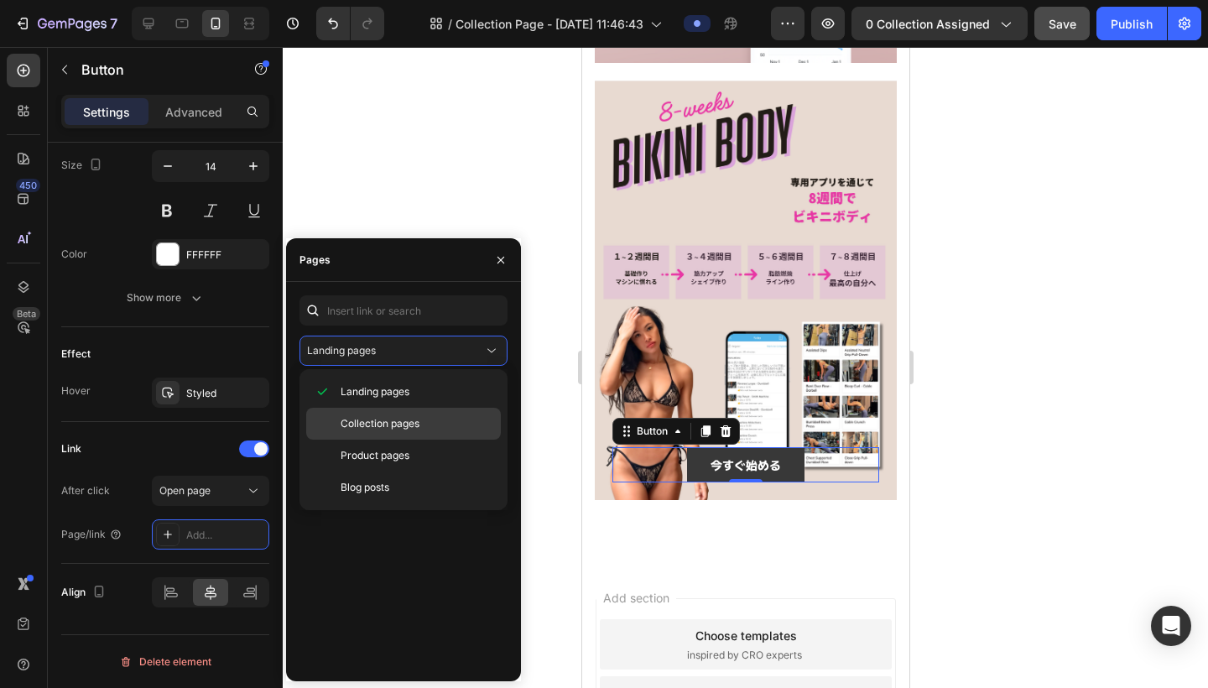
click at [414, 423] on span "Collection pages" at bounding box center [379, 423] width 79 height 15
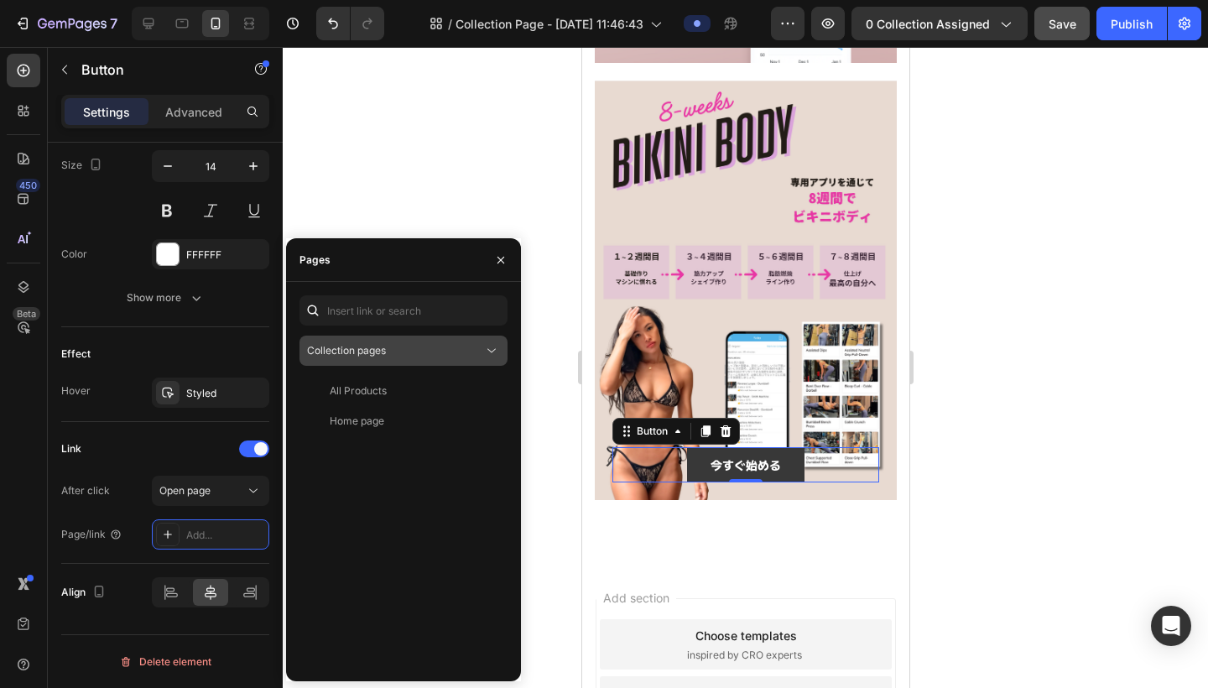
click at [442, 354] on div "Collection pages" at bounding box center [395, 350] width 176 height 15
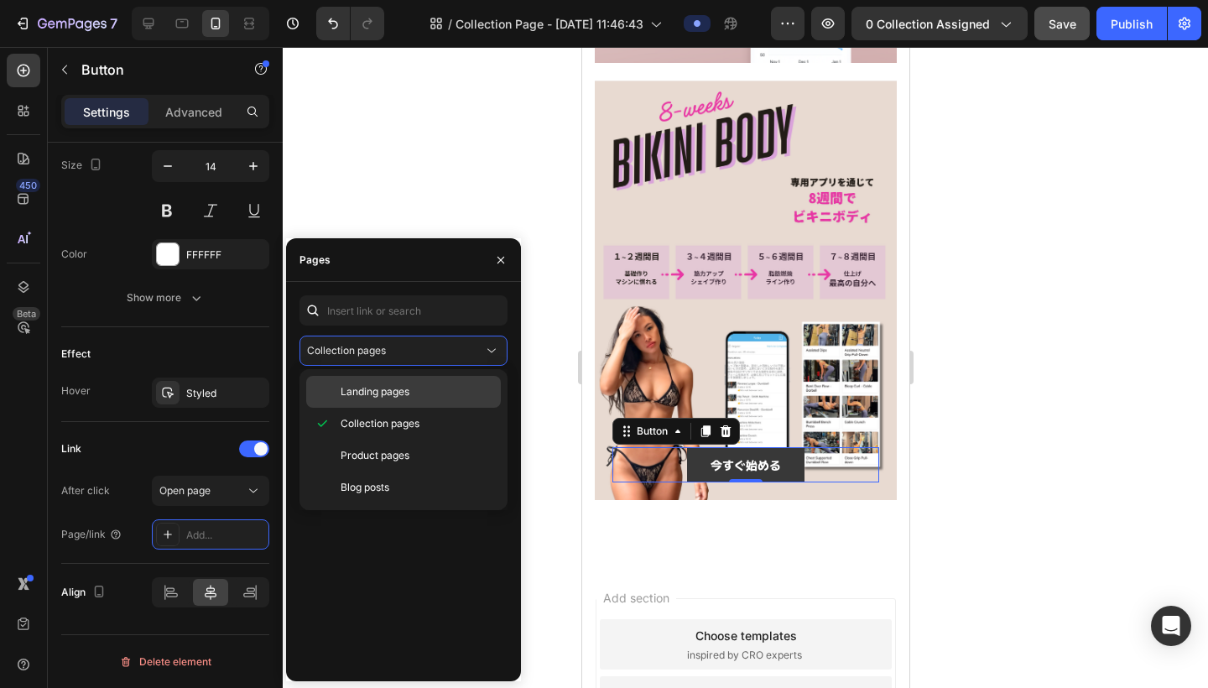
click at [426, 393] on p "Landing pages" at bounding box center [416, 391] width 153 height 15
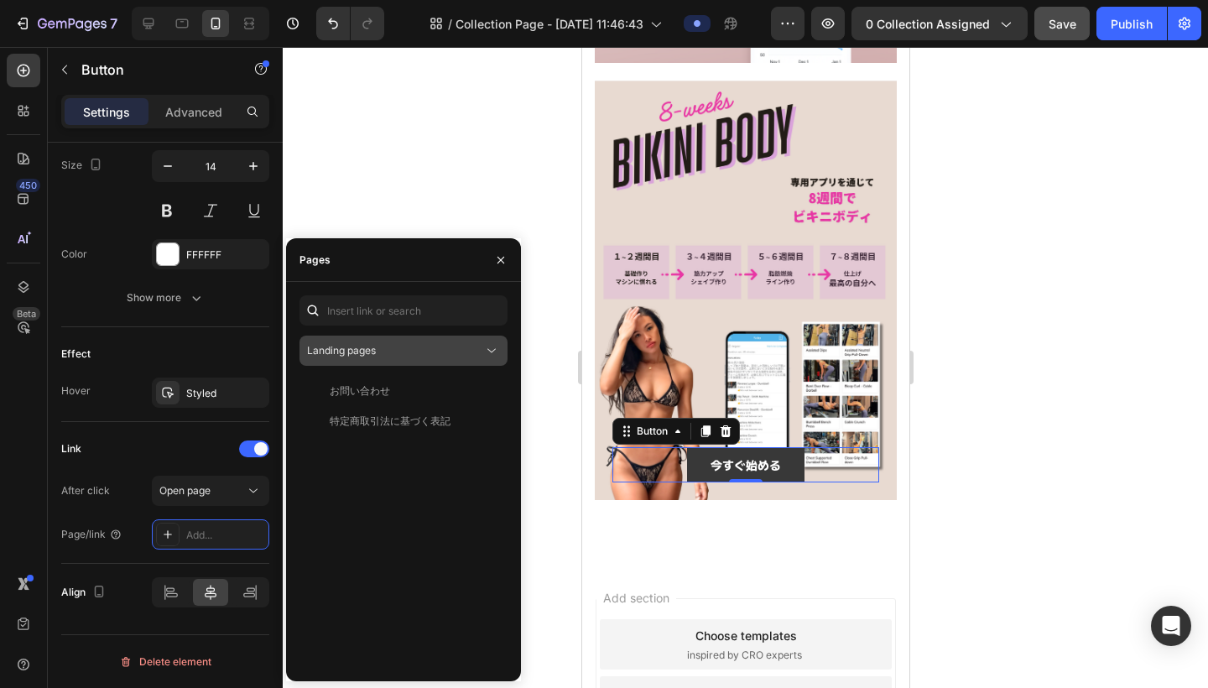
click at [496, 354] on icon at bounding box center [491, 350] width 17 height 17
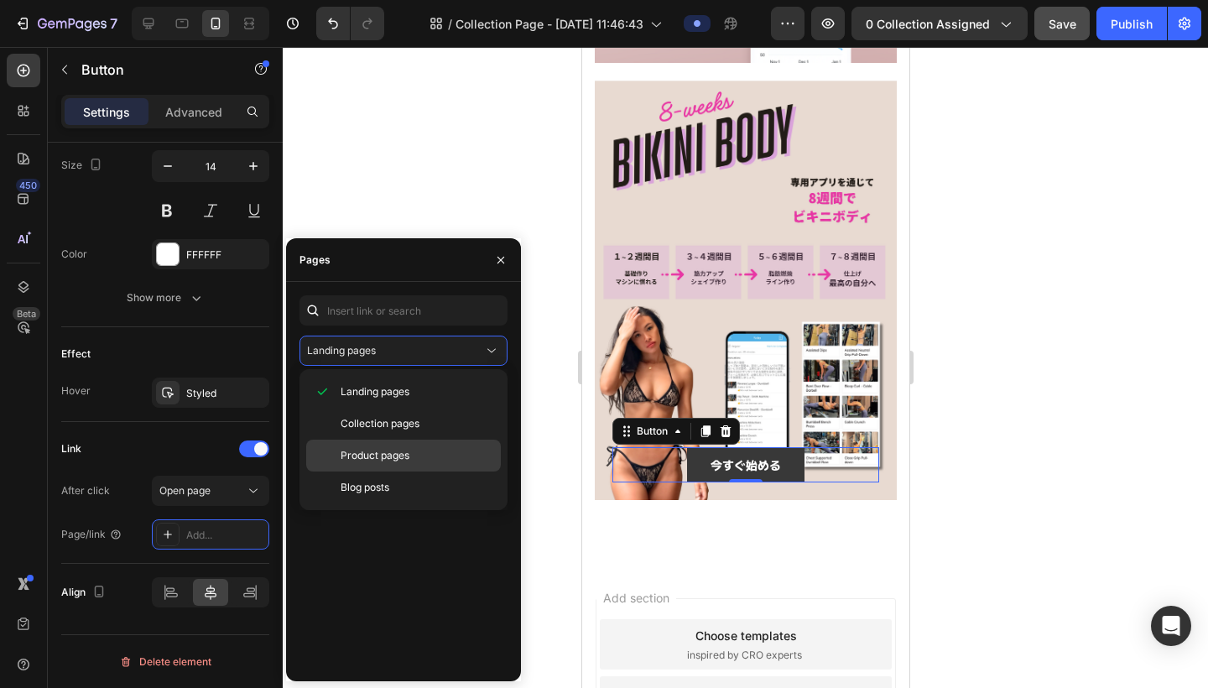
click at [401, 461] on span "Product pages" at bounding box center [374, 455] width 69 height 15
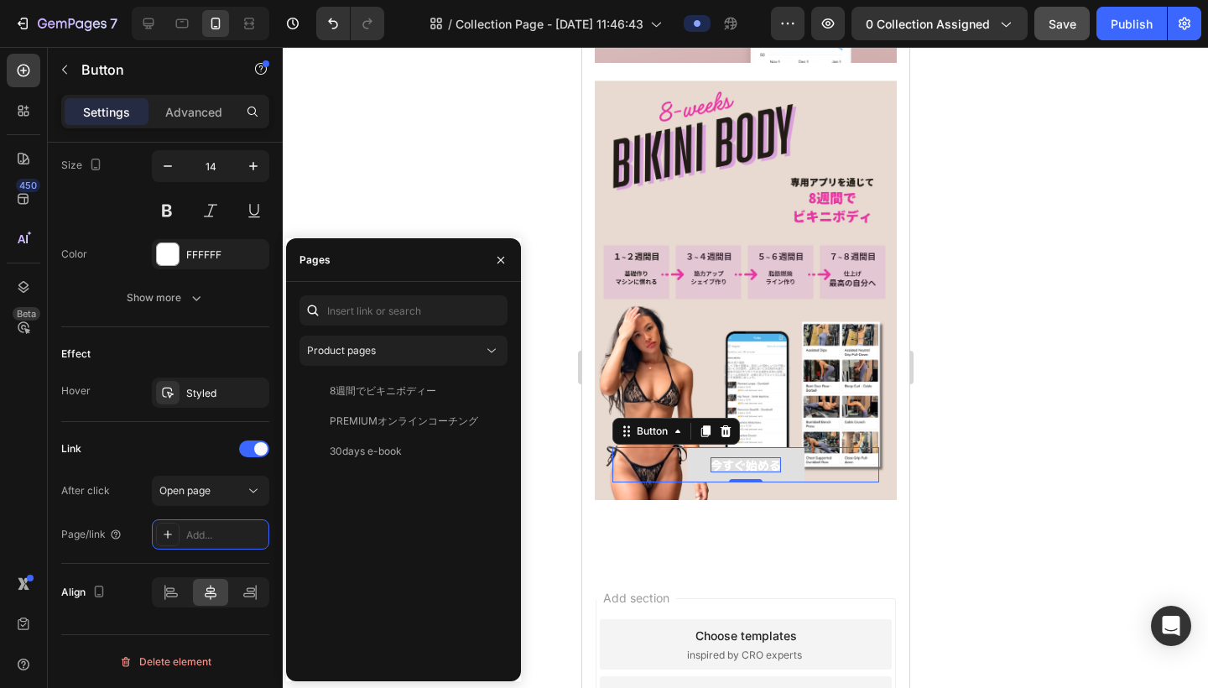
click at [747, 466] on strong "今すぐ始める" at bounding box center [744, 464] width 70 height 17
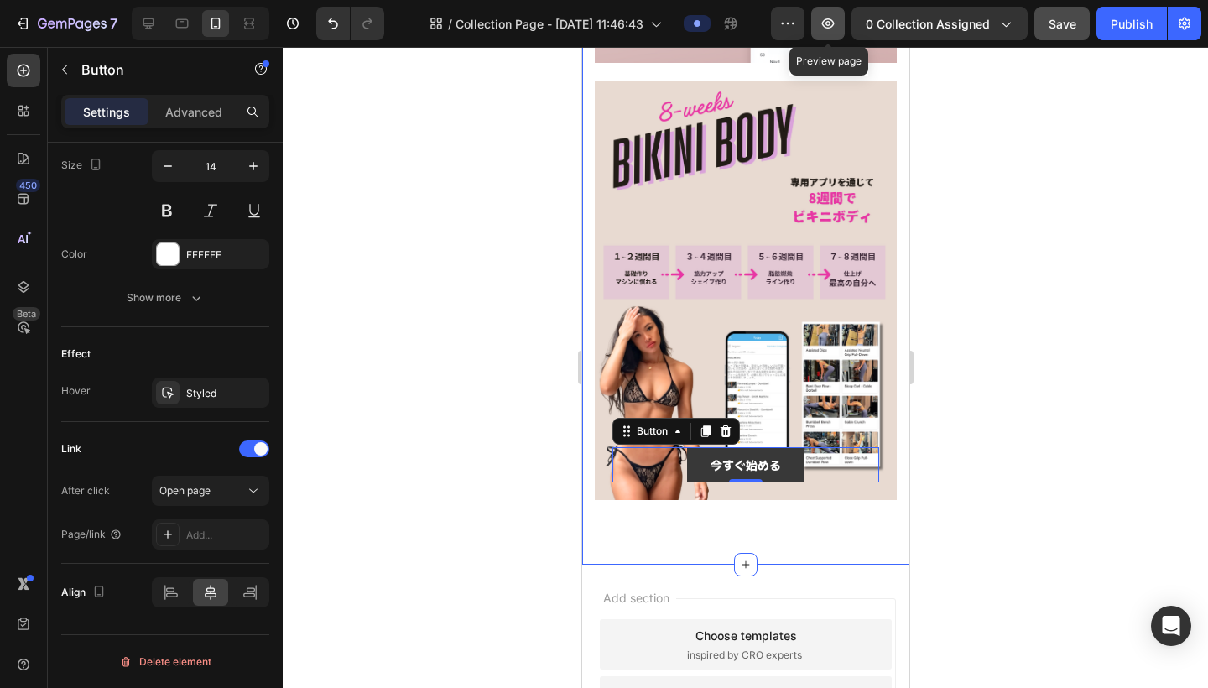
click at [832, 24] on icon "button" at bounding box center [828, 23] width 13 height 10
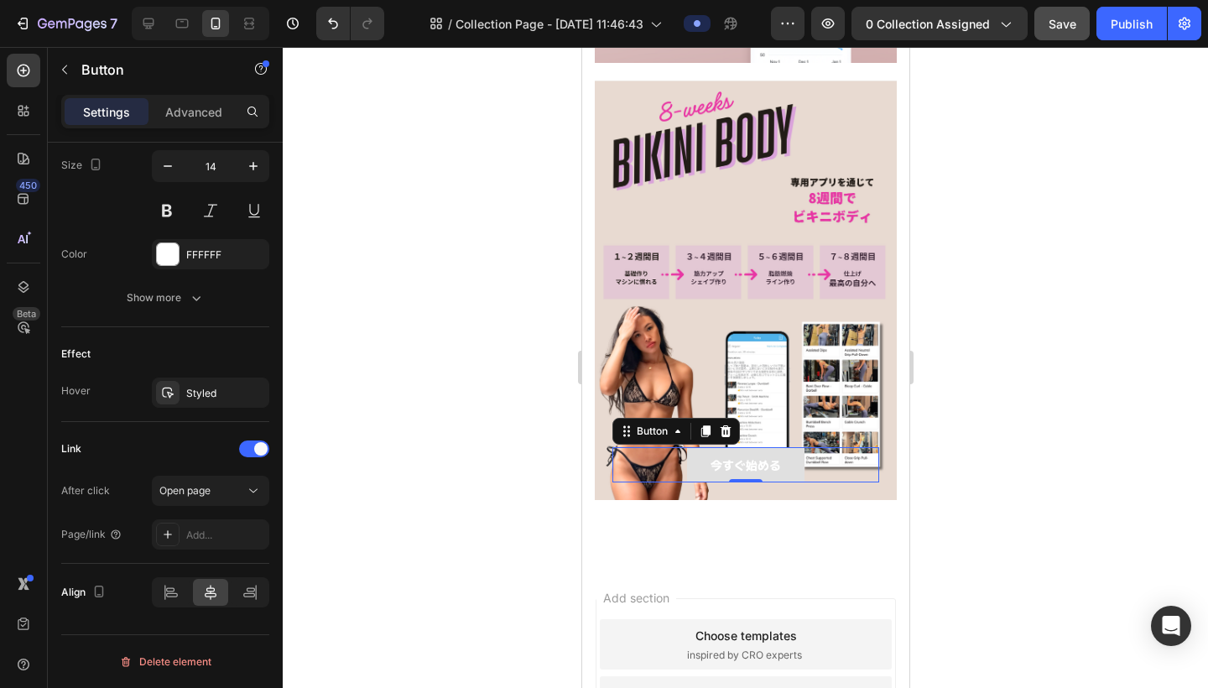
click at [787, 457] on button "今すぐ始める" at bounding box center [744, 464] width 117 height 35
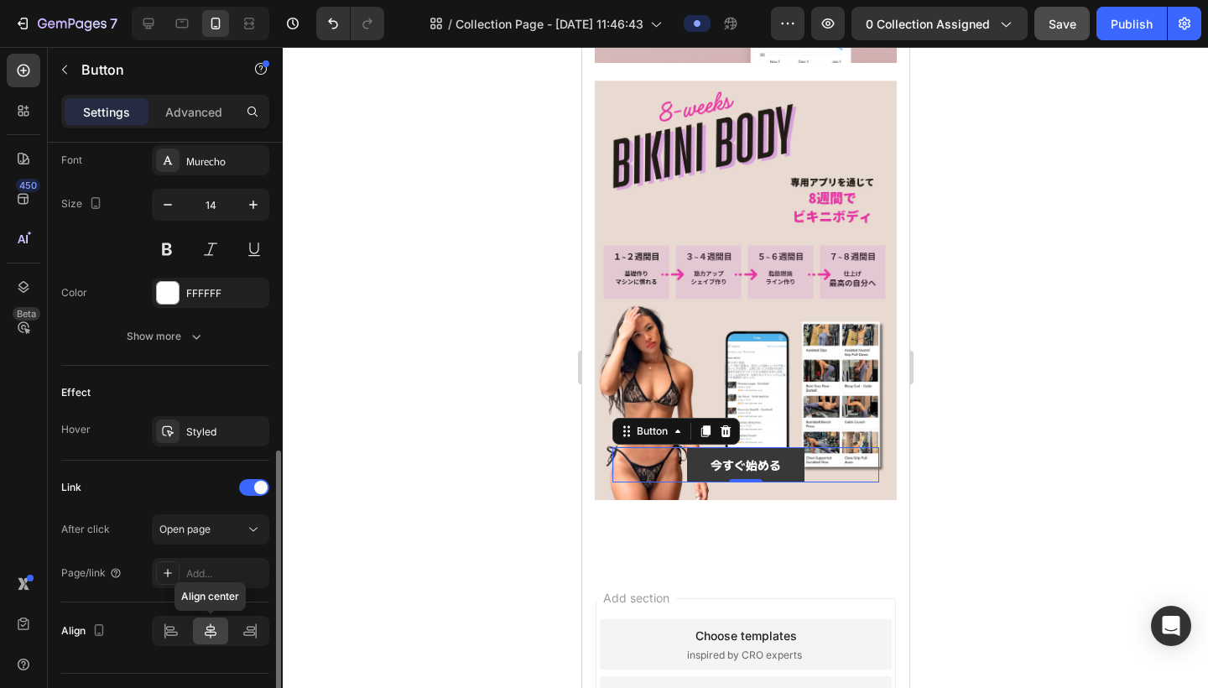
scroll to position [657, 0]
click at [212, 573] on div "Add..." at bounding box center [225, 574] width 79 height 15
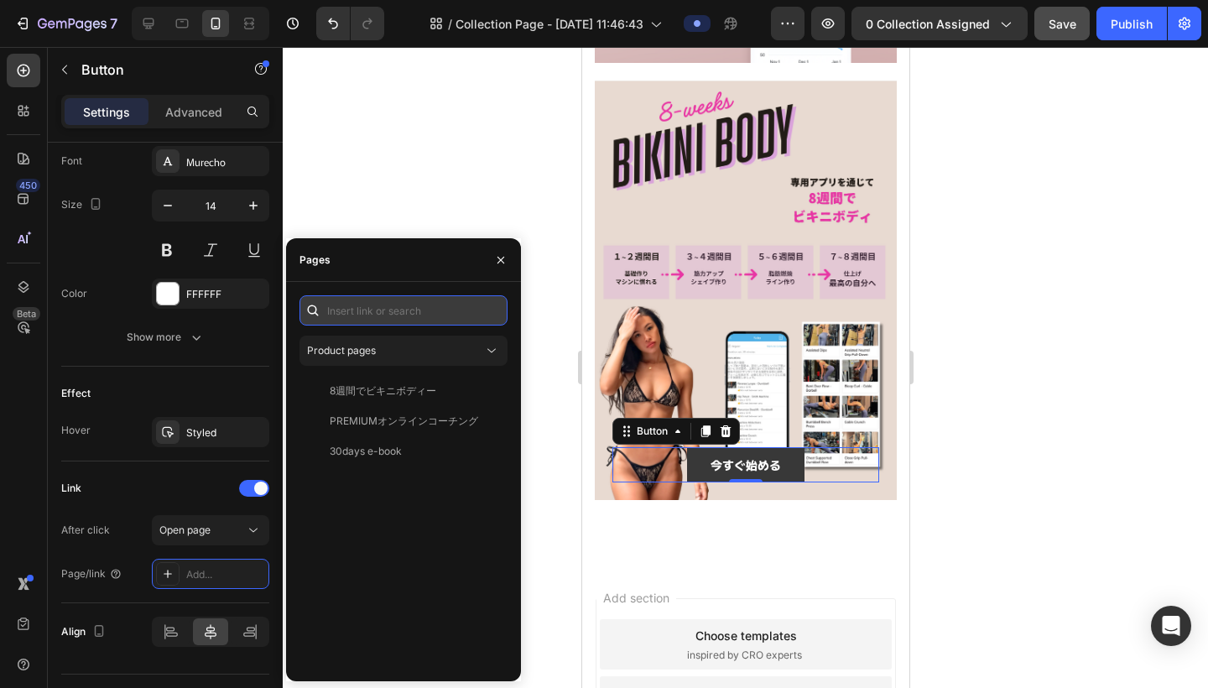
click at [407, 318] on input "text" at bounding box center [403, 310] width 208 height 30
paste input "[URL][DOMAIN_NAME]"
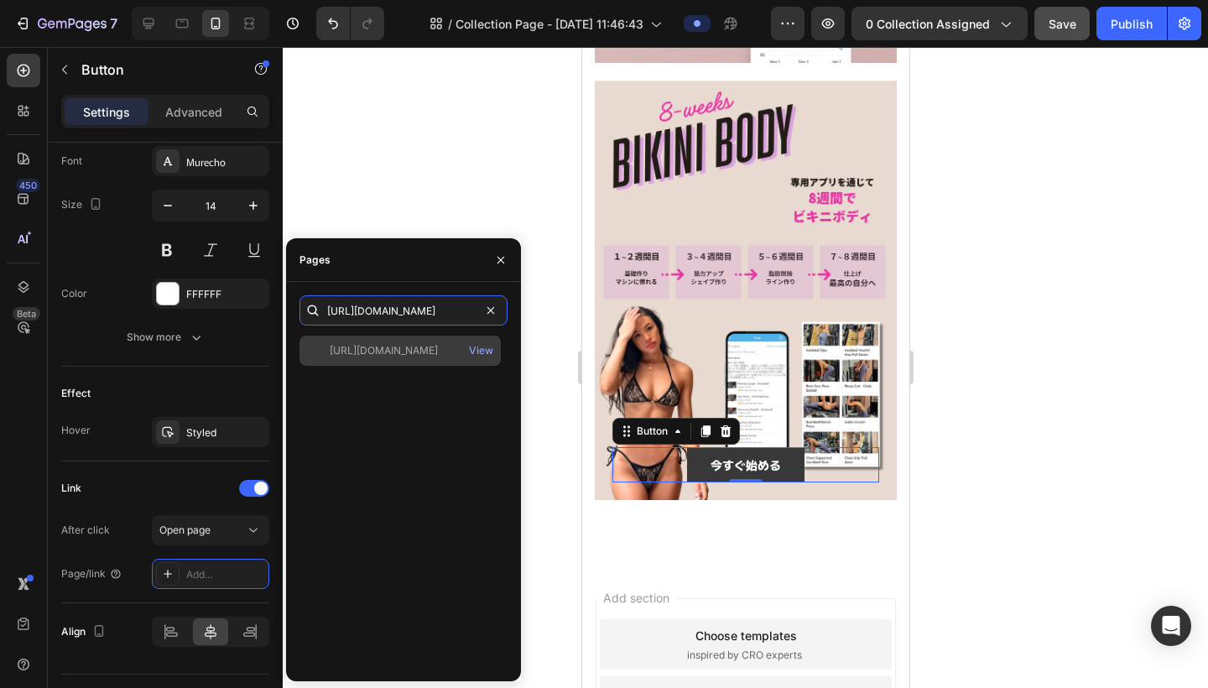
type input "[URL][DOMAIN_NAME]"
click at [439, 353] on div "[URL][DOMAIN_NAME]" at bounding box center [400, 350] width 188 height 15
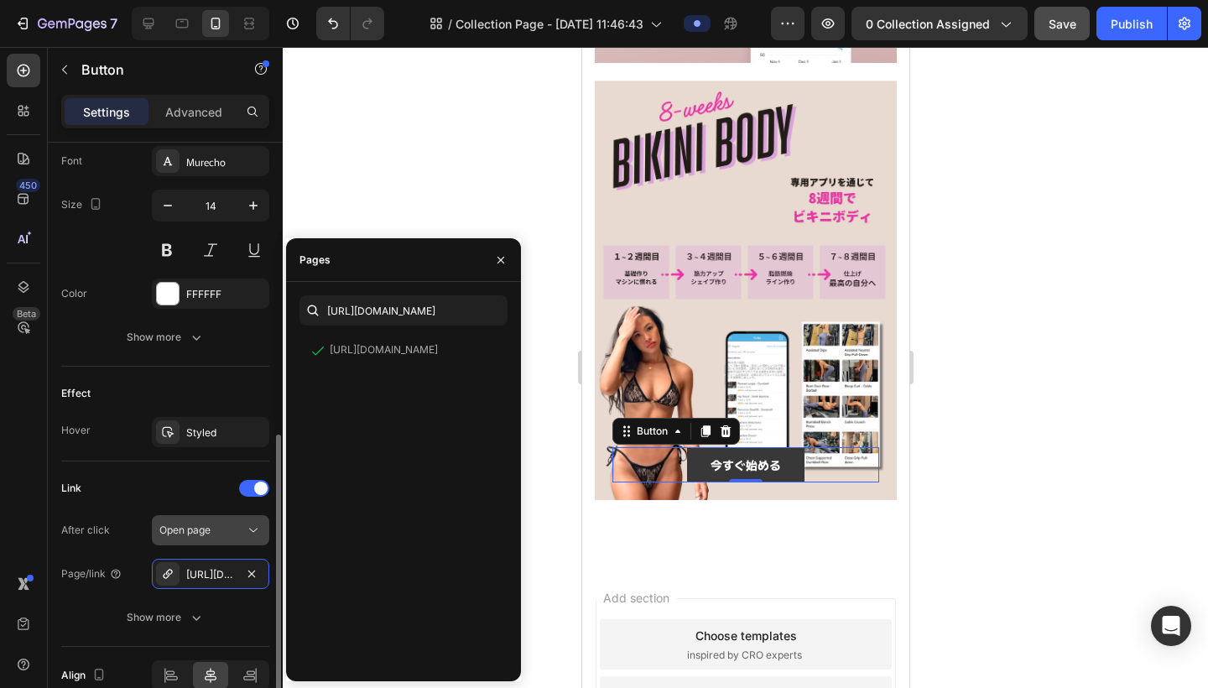
click at [248, 531] on icon at bounding box center [253, 530] width 17 height 17
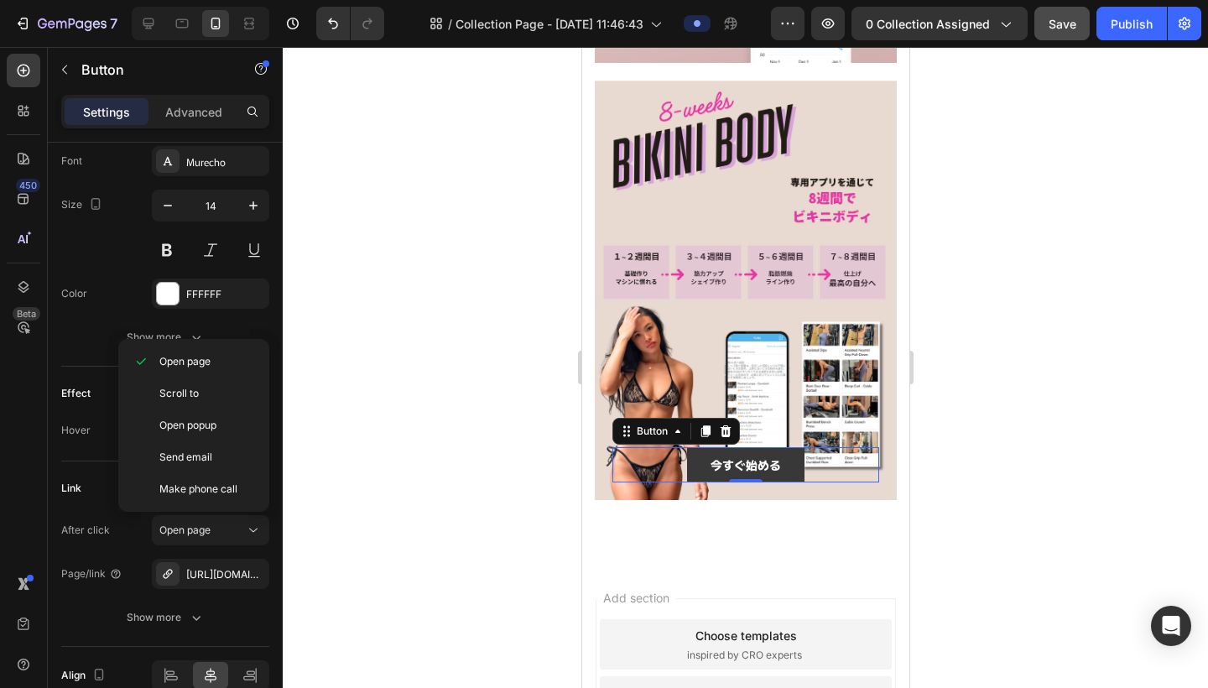
click at [327, 543] on div at bounding box center [745, 367] width 925 height 641
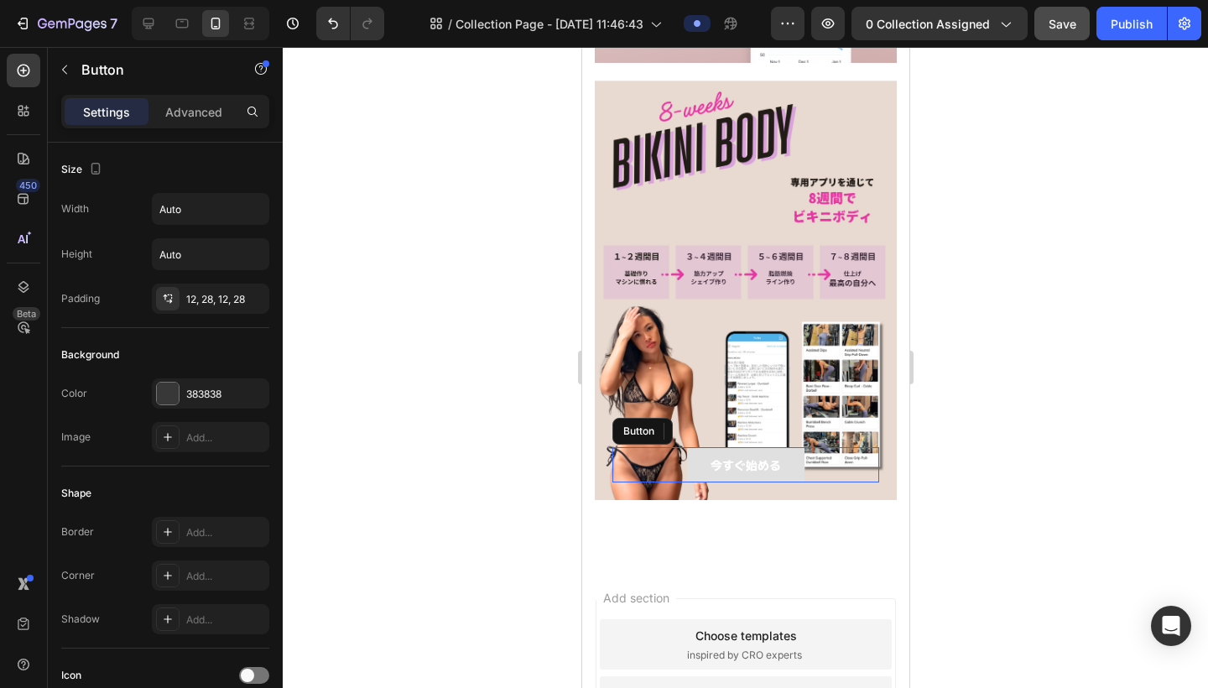
click at [704, 464] on link "今すぐ始める" at bounding box center [744, 464] width 117 height 35
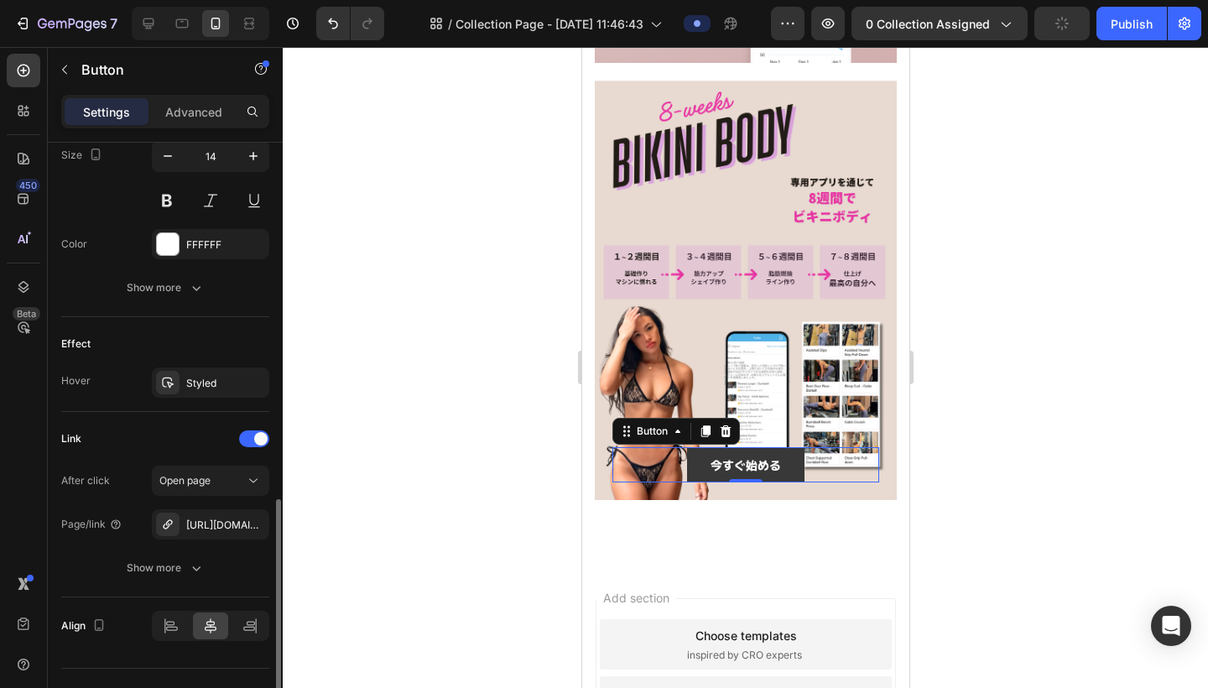
scroll to position [740, 0]
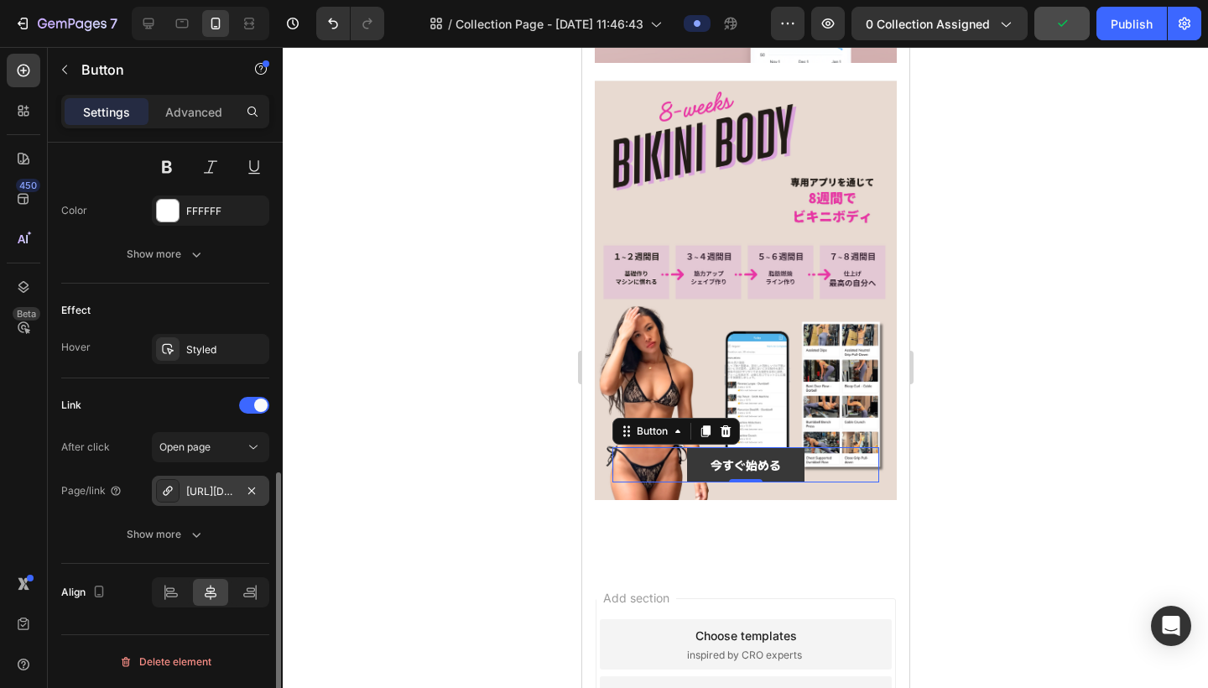
click at [220, 492] on div "[URL][DOMAIN_NAME]" at bounding box center [210, 491] width 49 height 15
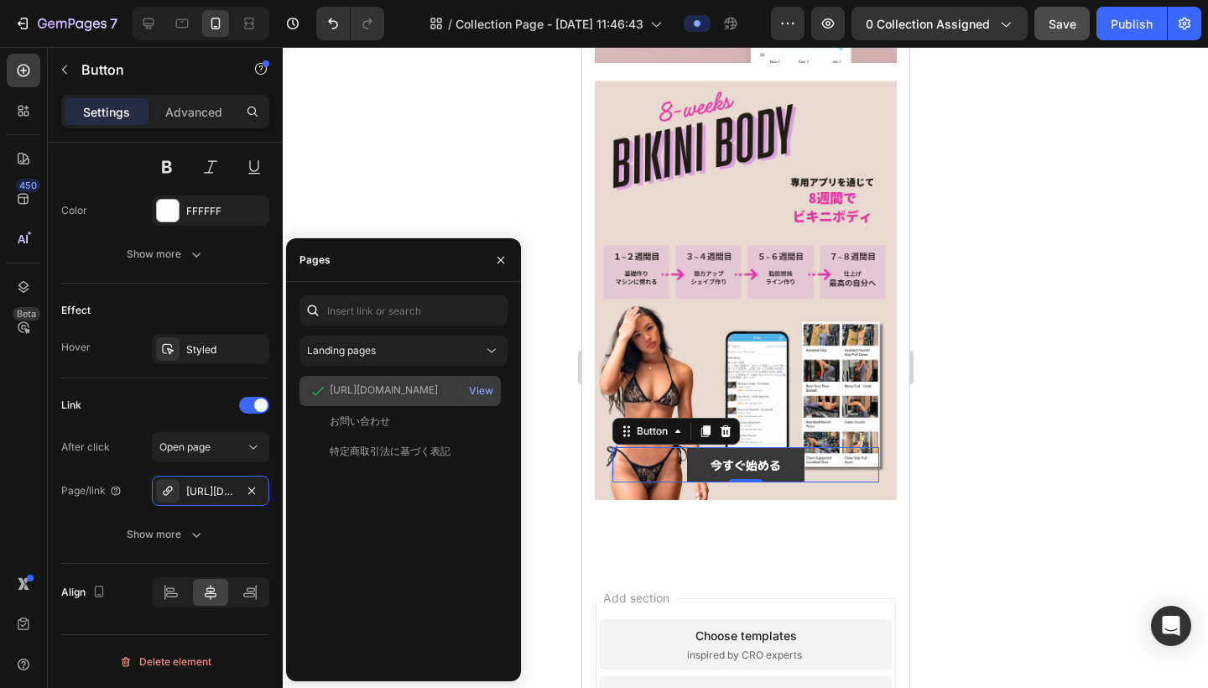
click at [365, 392] on div "[URL][DOMAIN_NAME]" at bounding box center [384, 389] width 108 height 15
click at [464, 191] on div at bounding box center [745, 367] width 925 height 641
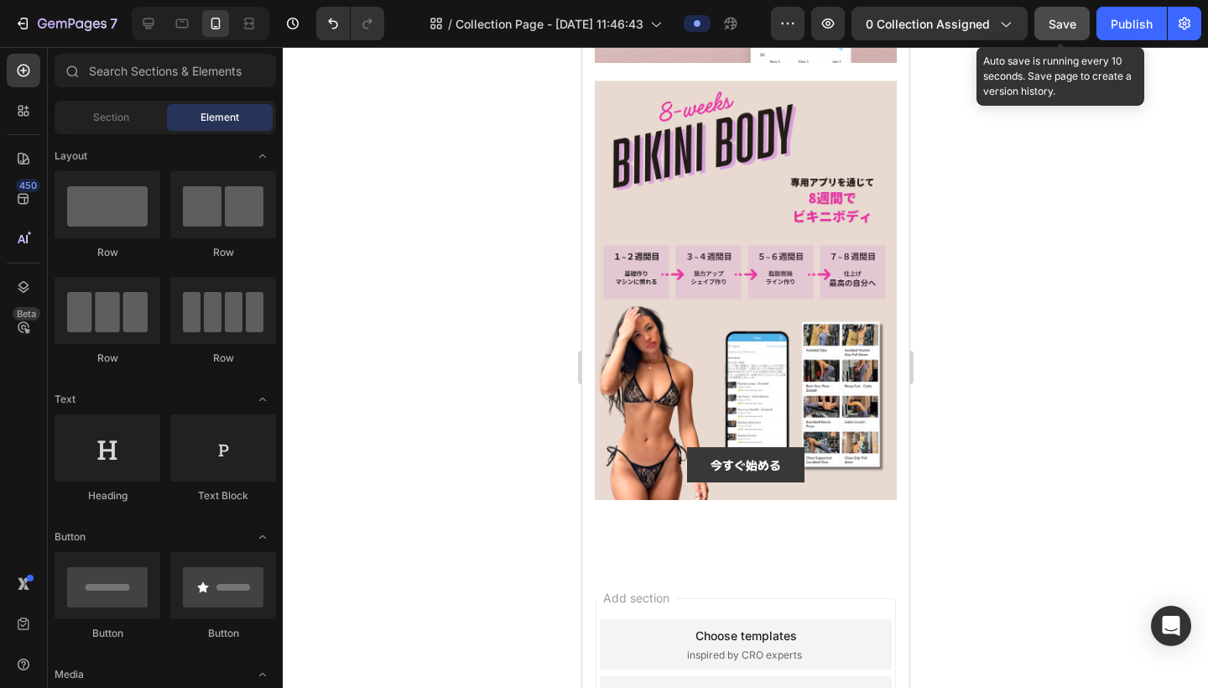
click at [1000, 19] on span "Save" at bounding box center [1062, 24] width 28 height 14
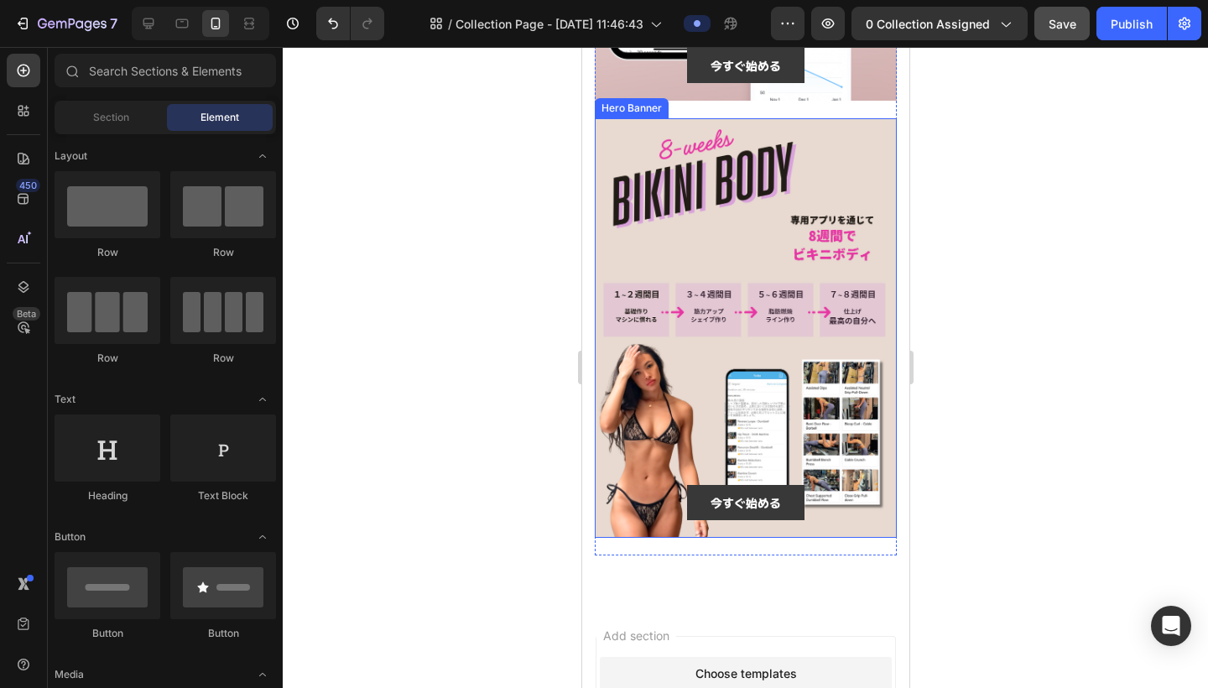
scroll to position [537, 0]
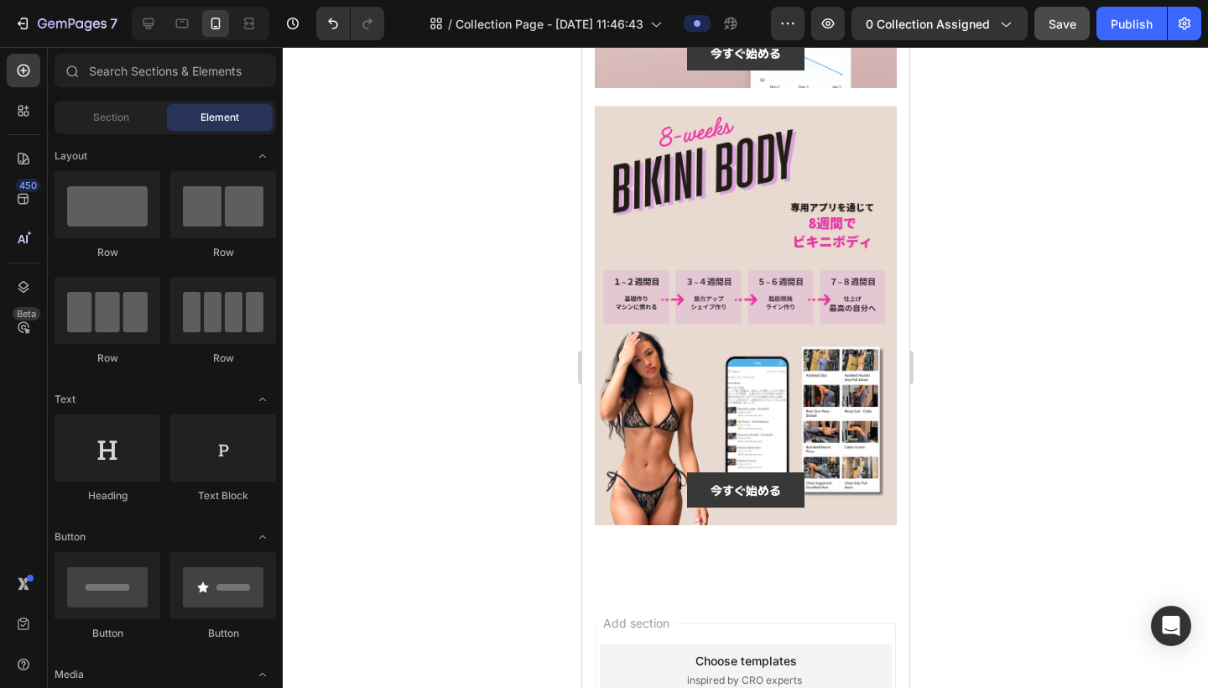
click at [1000, 324] on div at bounding box center [745, 367] width 925 height 641
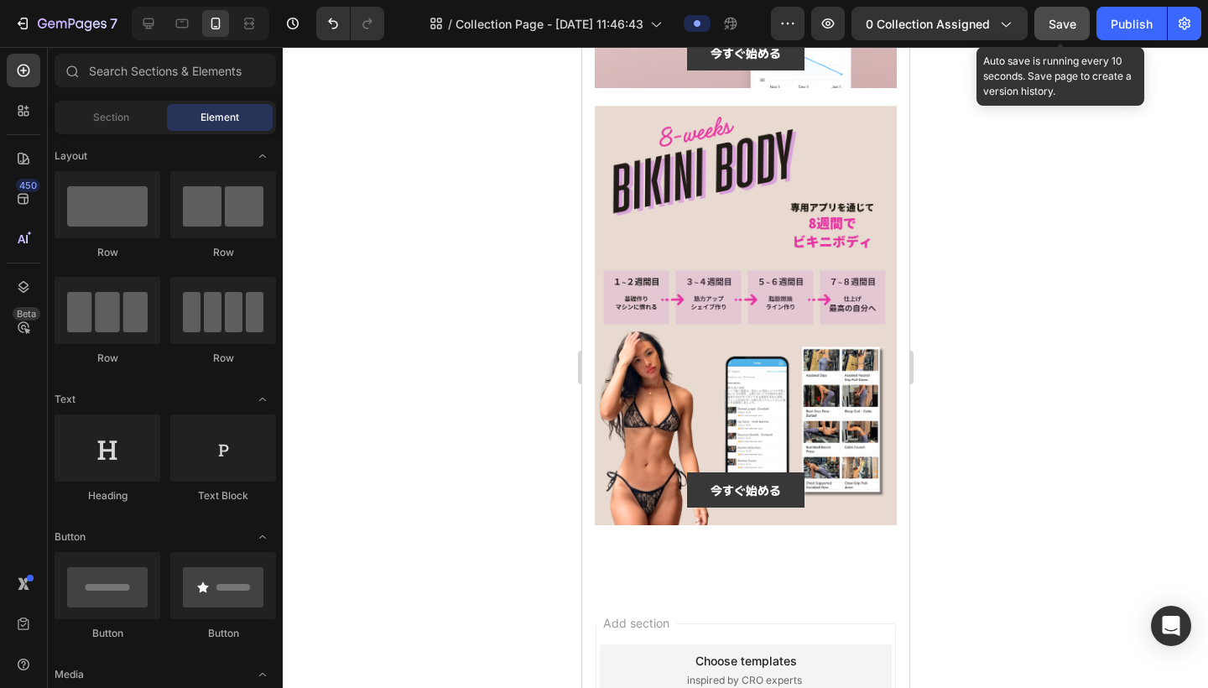
click at [1000, 29] on span "Save" at bounding box center [1062, 24] width 28 height 14
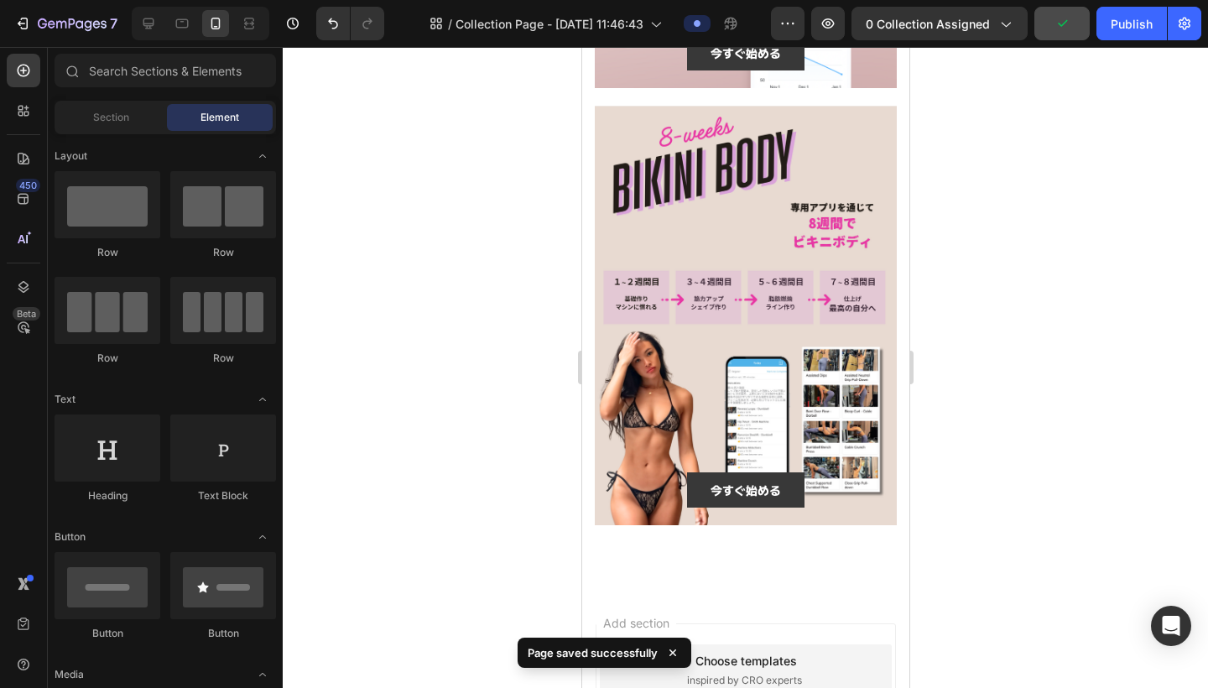
click at [1000, 1] on div "7 Version history / Collection Page - [DATE] 11:46:43 Preview 0 collection assi…" at bounding box center [604, 24] width 1208 height 48
